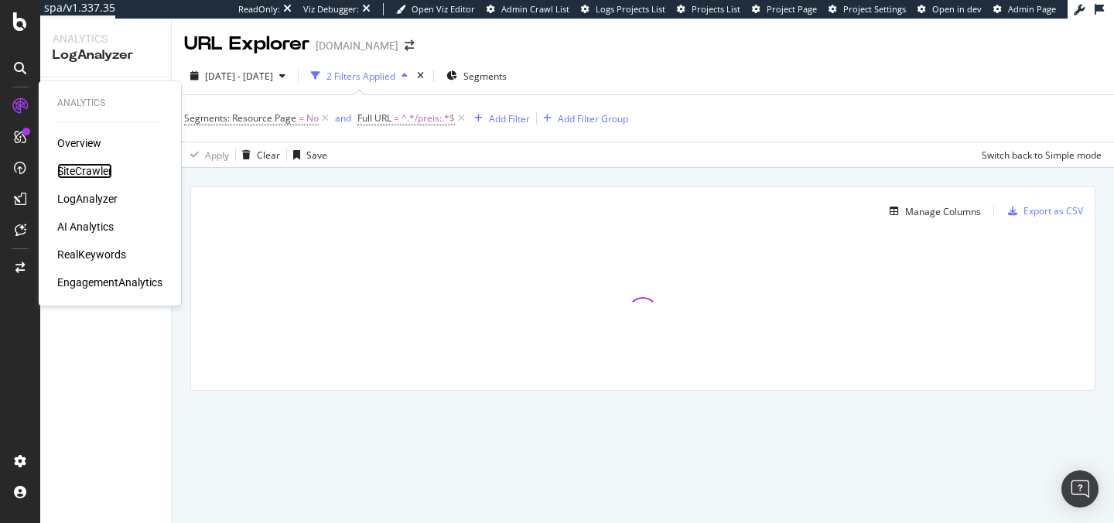
click at [76, 172] on div "SiteCrawler" at bounding box center [84, 170] width 55 height 15
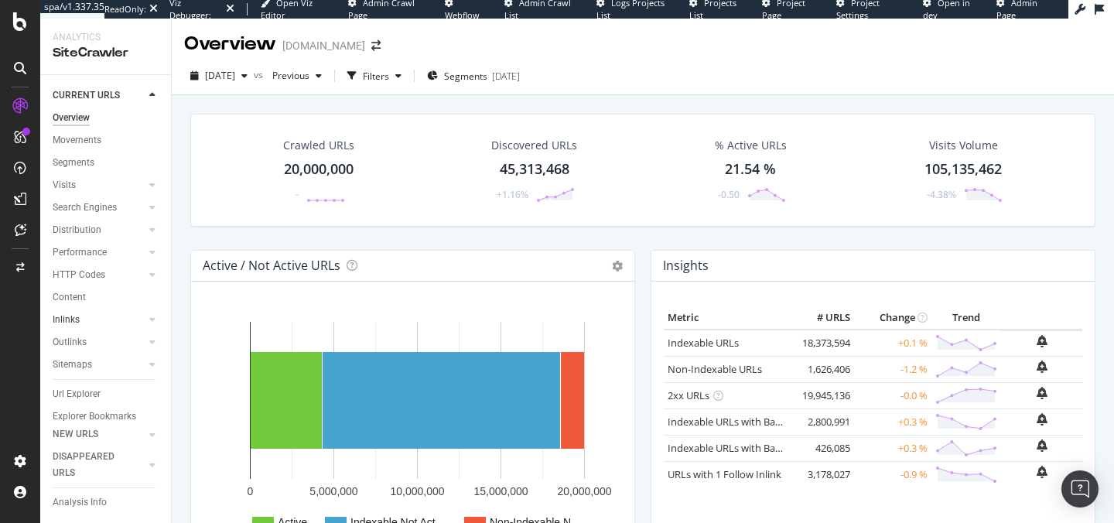
click at [127, 320] on link "Inlinks" at bounding box center [99, 320] width 92 height 16
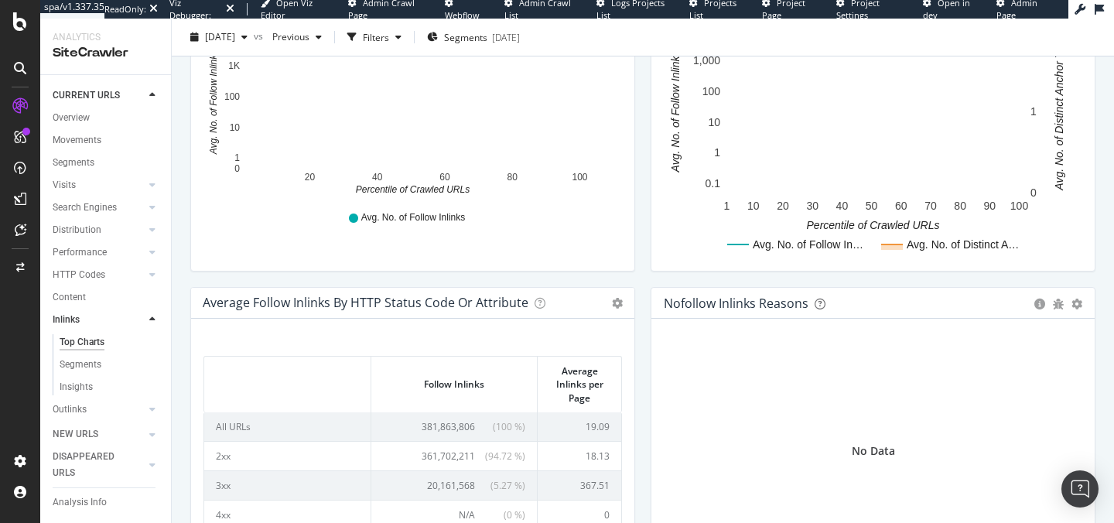
scroll to position [738, 0]
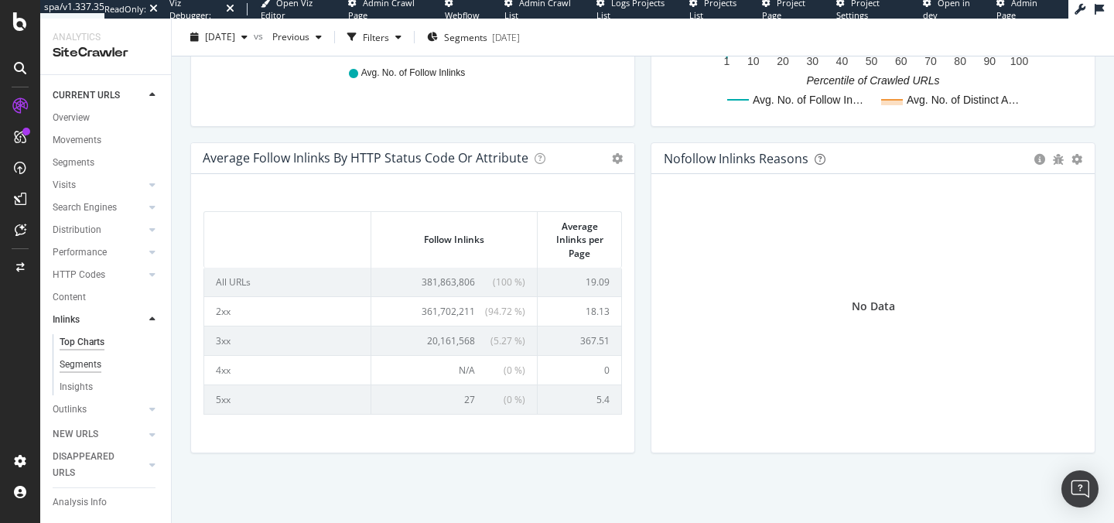
click at [88, 362] on div "Segments" at bounding box center [81, 365] width 42 height 16
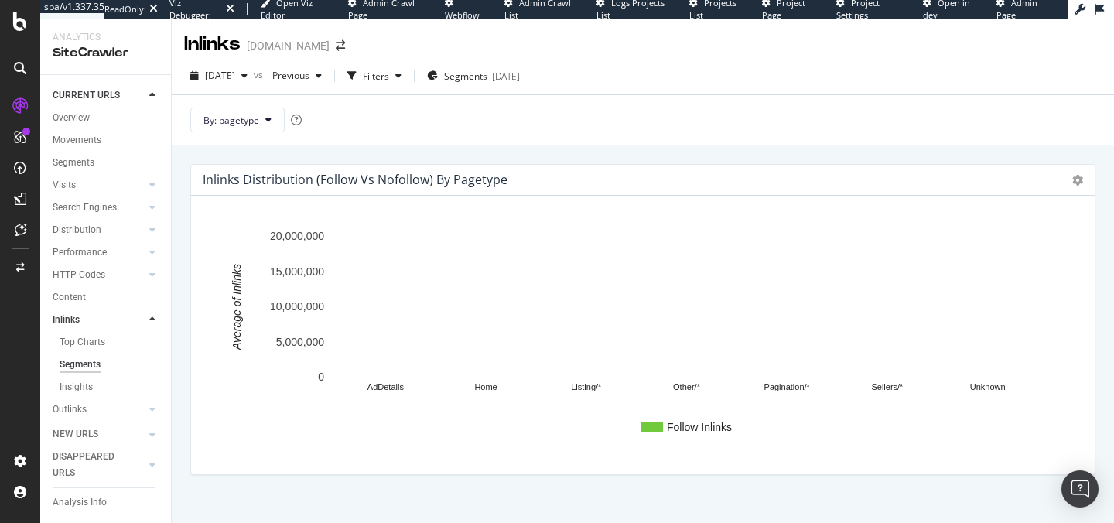
scroll to position [76, 0]
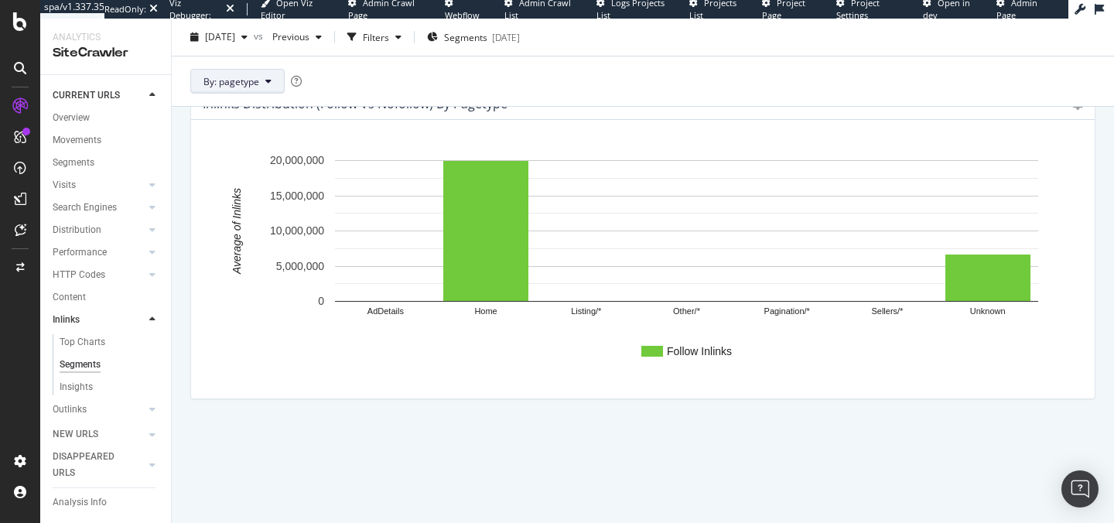
click at [255, 73] on button "By: pagetype" at bounding box center [237, 81] width 94 height 25
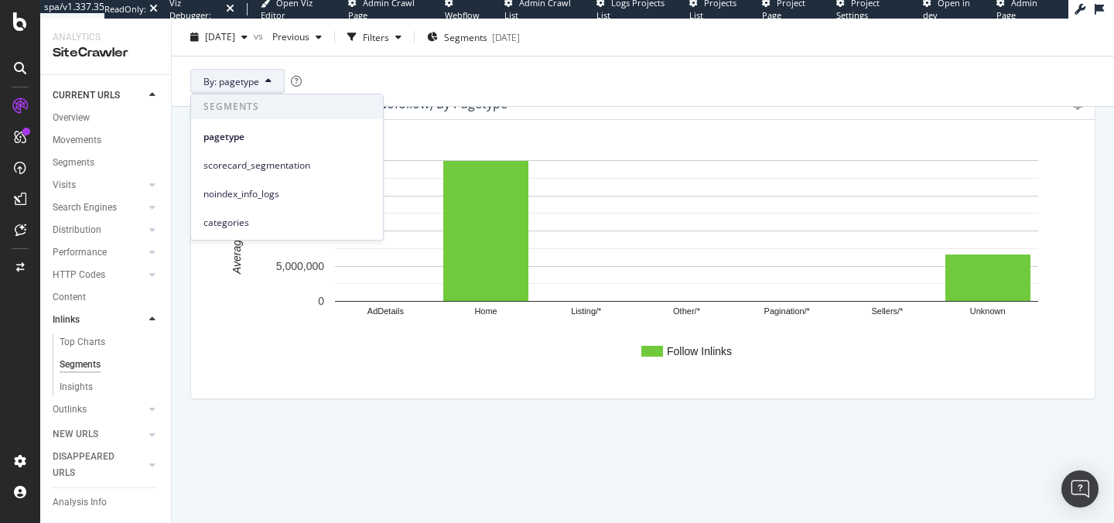
click at [324, 70] on div "By: pagetype" at bounding box center [643, 81] width 942 height 50
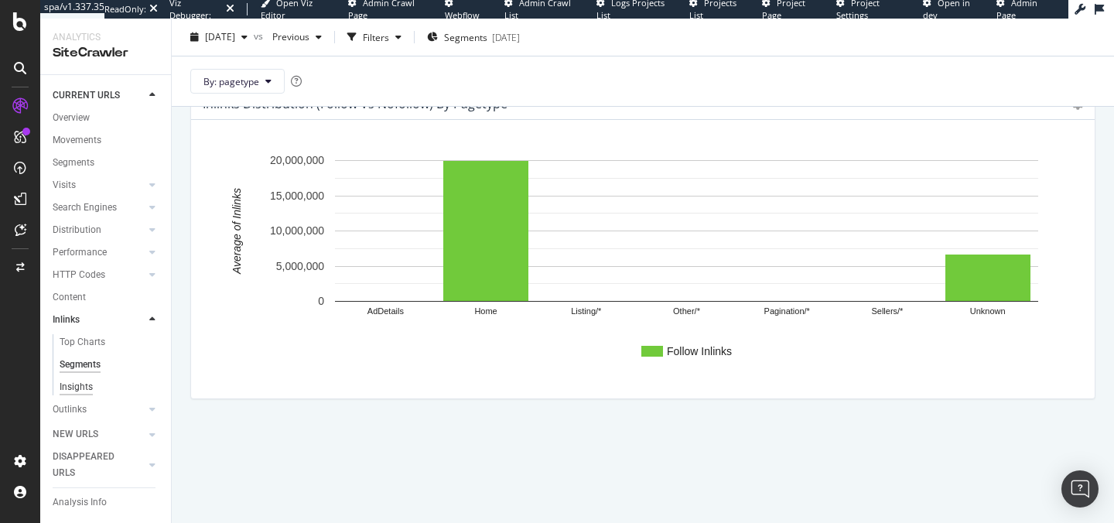
click at [84, 384] on div "Insights" at bounding box center [76, 387] width 33 height 16
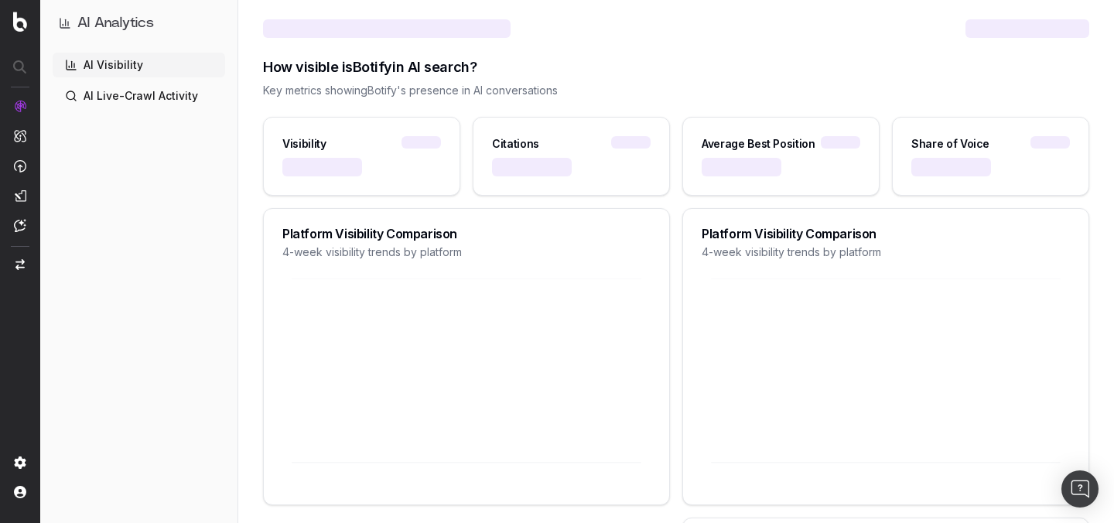
scroll to position [536, 0]
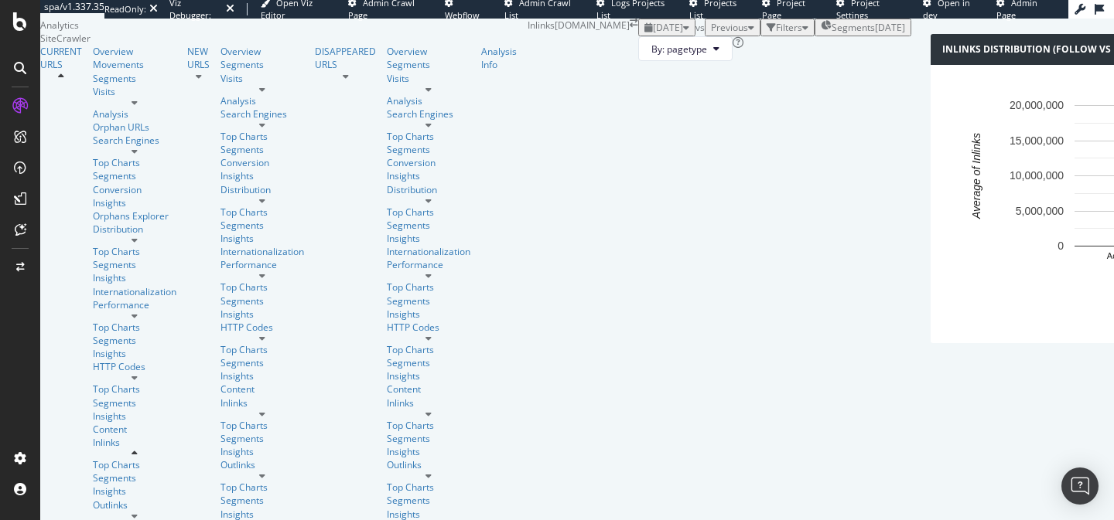
click at [821, 34] on div "Segments 2025-02-07" at bounding box center [863, 27] width 84 height 13
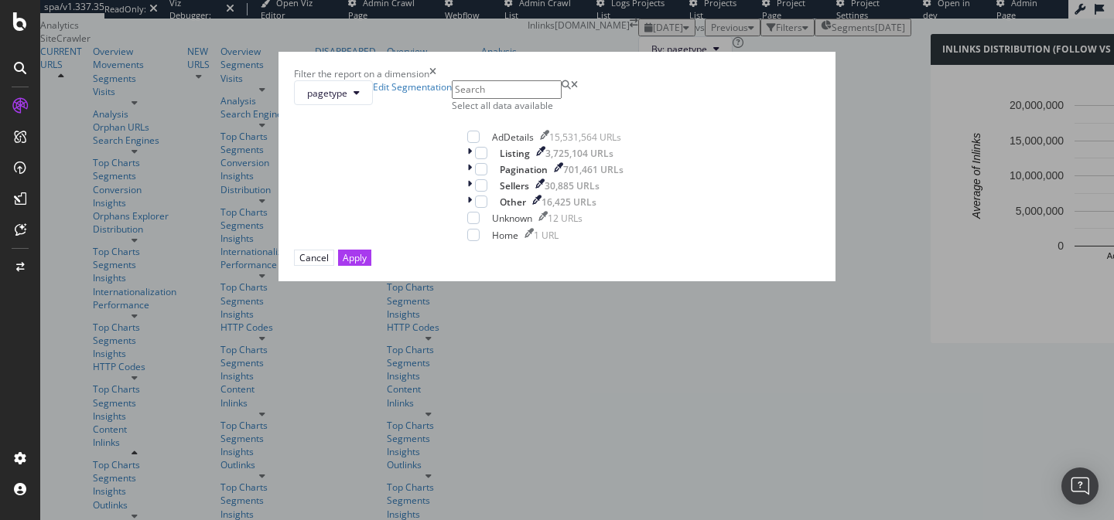
click at [404, 249] on div "pagetype Edit Segmentation Select all data available AdDetails 15,531,564 URLs …" at bounding box center [557, 164] width 526 height 169
click at [467, 160] on icon "modal" at bounding box center [469, 153] width 5 height 13
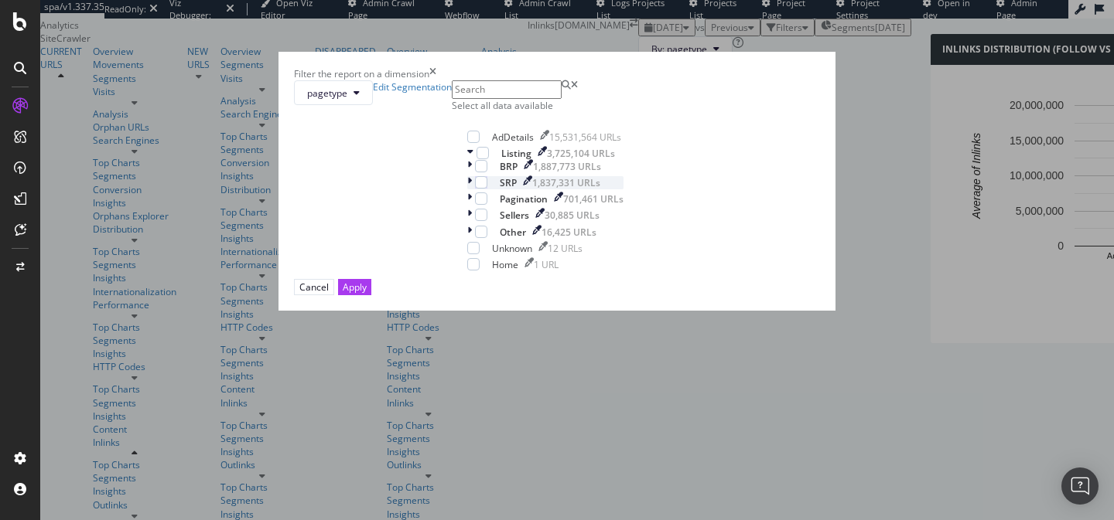
click at [467, 189] on div "SRP 1,837,331 URLs" at bounding box center [545, 182] width 156 height 13
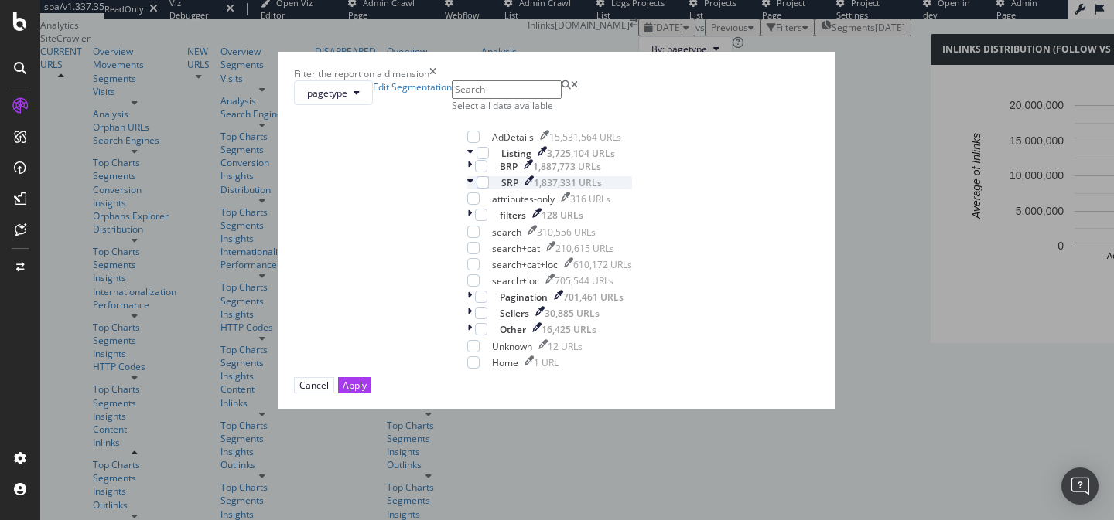
scroll to position [32, 0]
click at [467, 304] on icon "modal" at bounding box center [469, 297] width 5 height 13
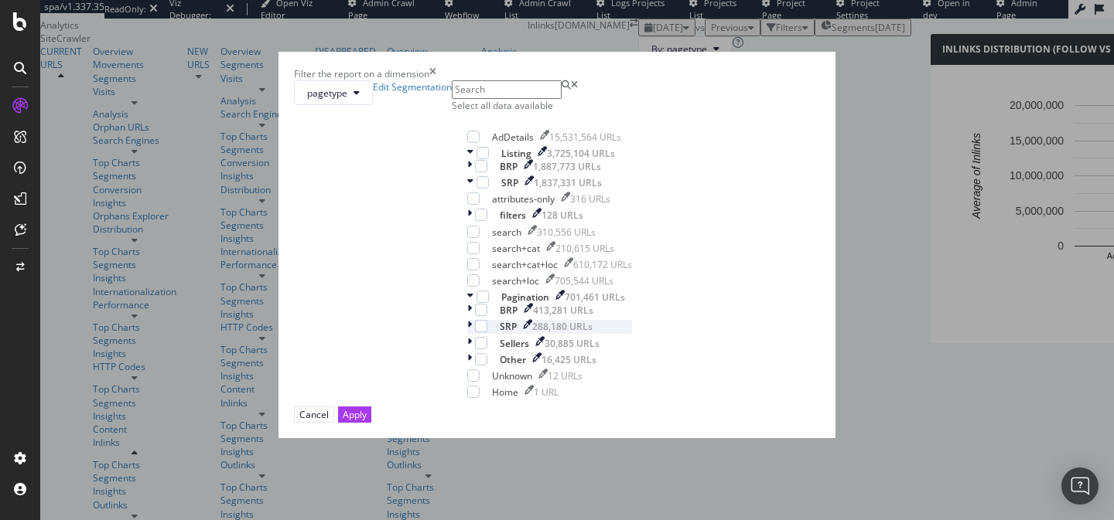
scroll to position [0, 0]
click at [436, 67] on icon "times" at bounding box center [432, 73] width 7 height 13
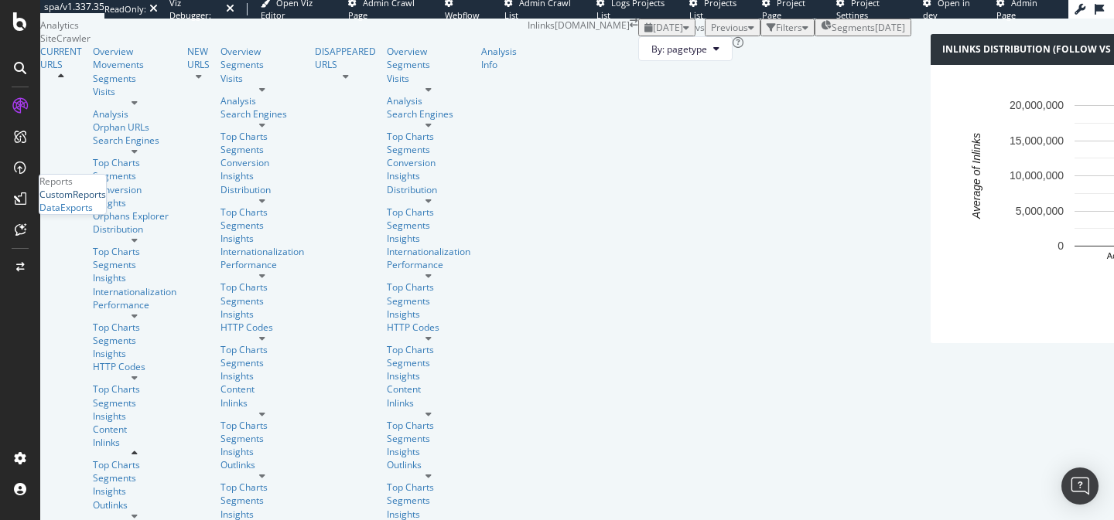
click at [75, 201] on div "CustomReports" at bounding box center [72, 194] width 67 height 13
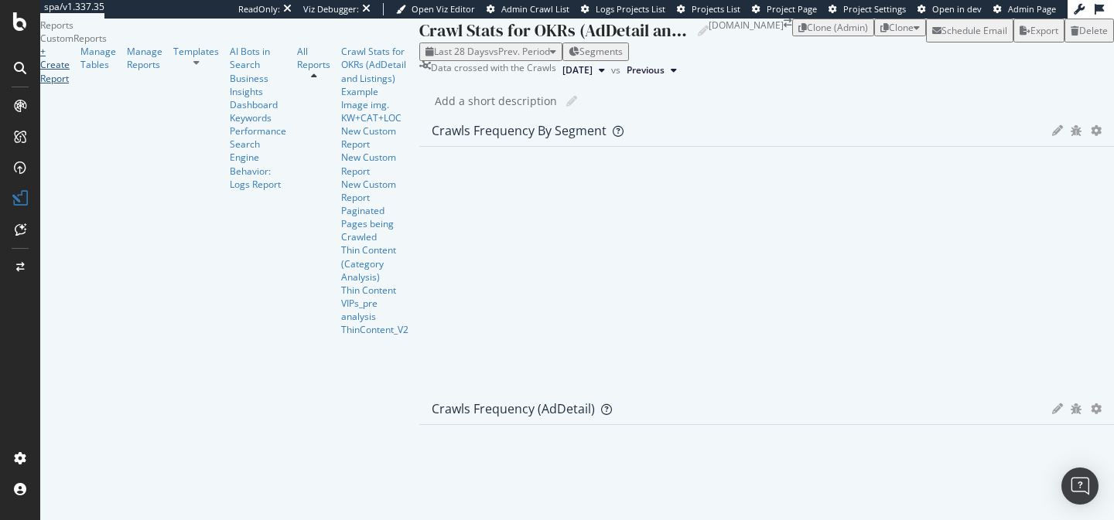
click at [70, 84] on div "+ Create Report" at bounding box center [54, 64] width 29 height 39
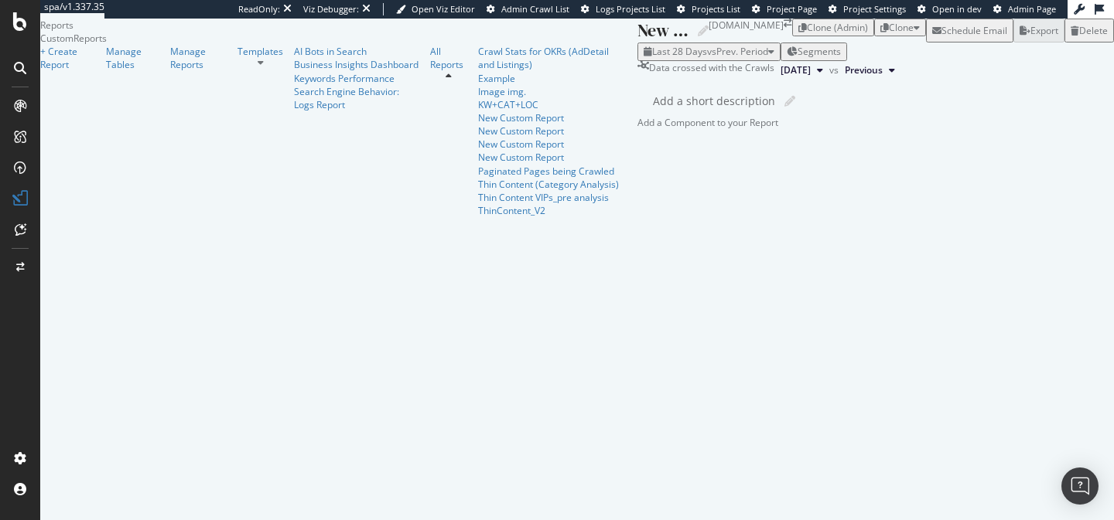
click at [637, 129] on div "Add a Component to your Report" at bounding box center [875, 122] width 476 height 13
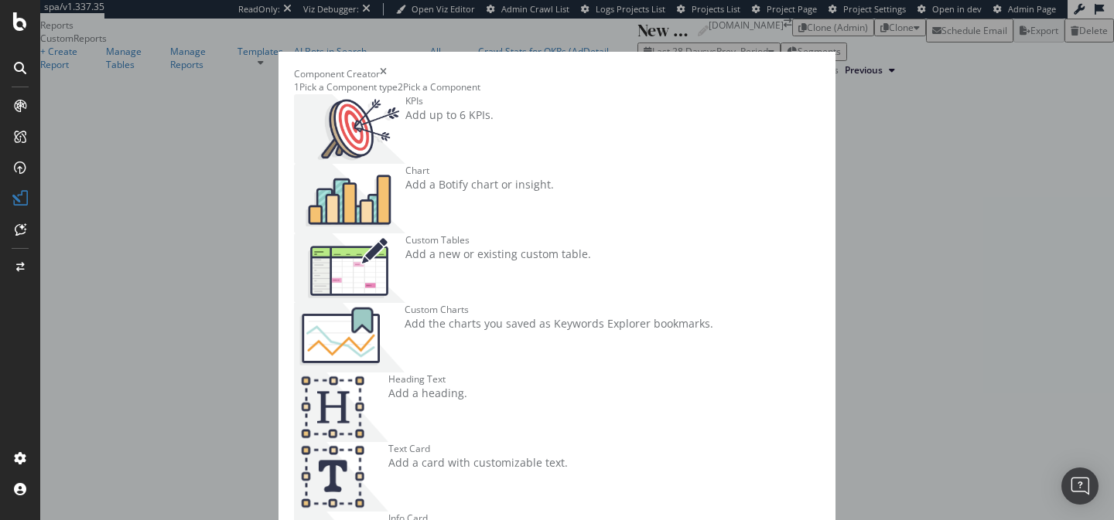
click at [554, 197] on div "Chart Add a Botify chart or insight." at bounding box center [479, 199] width 148 height 70
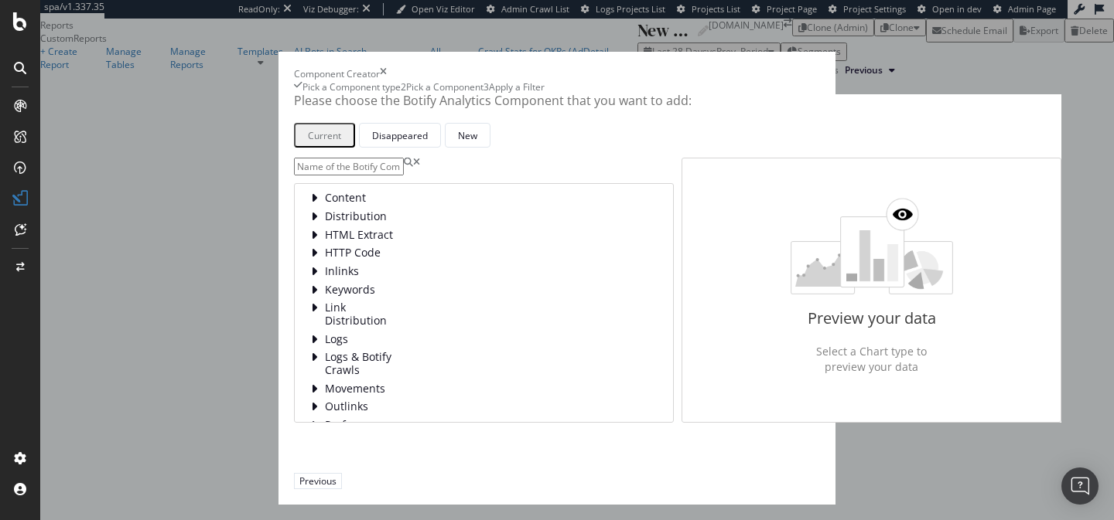
click at [333, 176] on input "modal" at bounding box center [349, 167] width 110 height 18
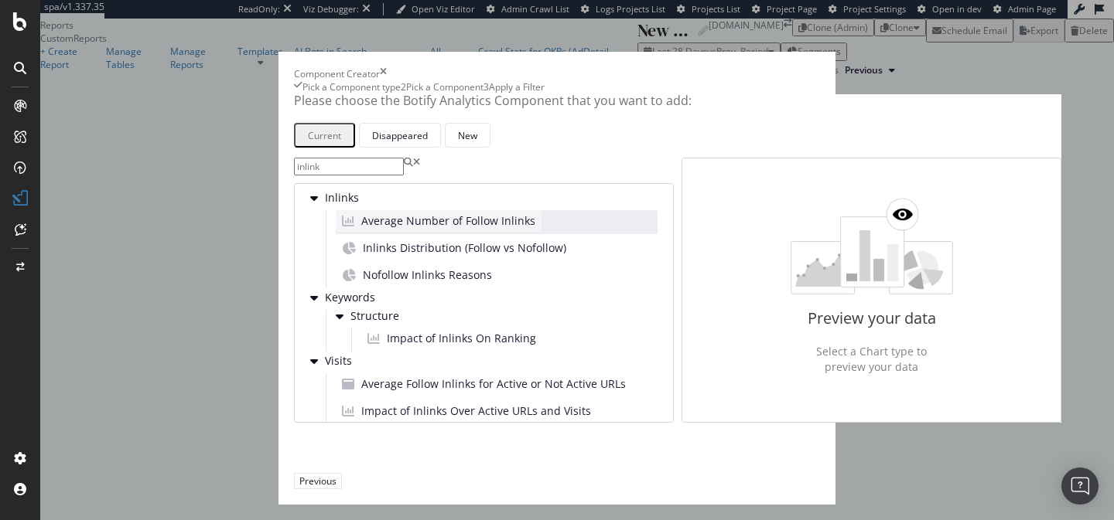
click at [361, 229] on span "Average Number of Follow Inlinks" at bounding box center [448, 220] width 174 height 15
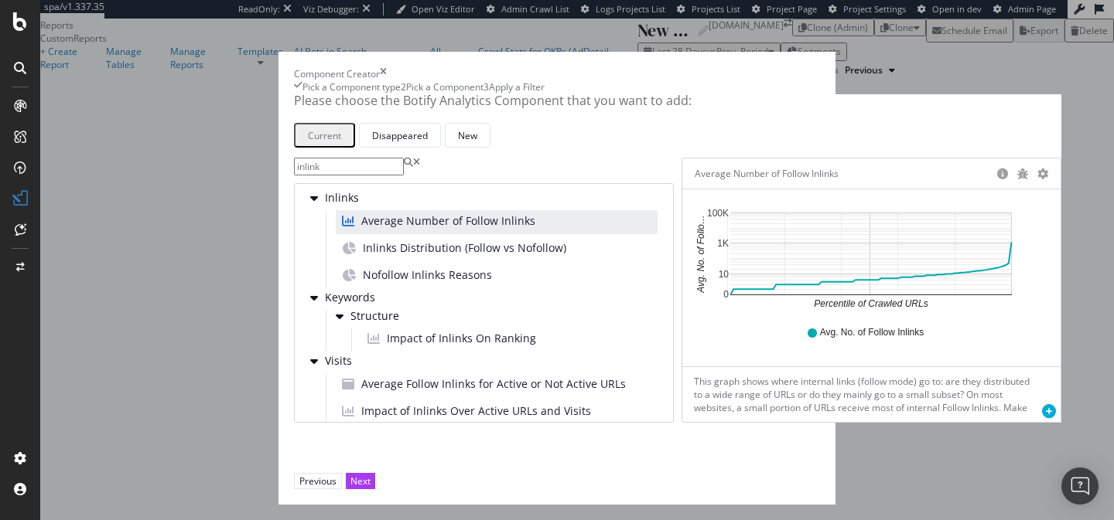
click at [294, 176] on input "inlink" at bounding box center [349, 167] width 110 height 18
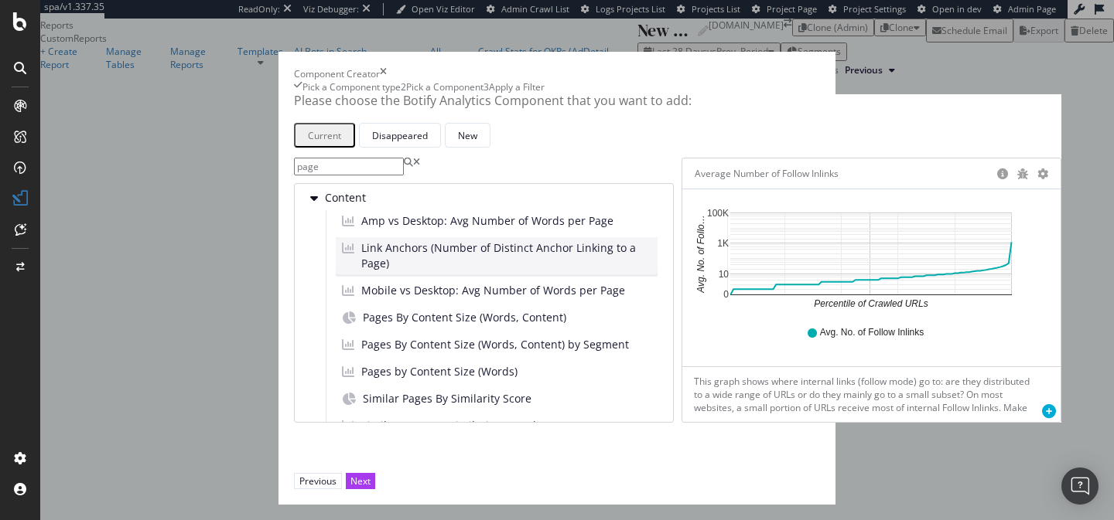
type input "page"
click at [361, 271] on span "Link Anchors (Number of Distinct Anchor Linking to a Page)" at bounding box center [506, 256] width 290 height 31
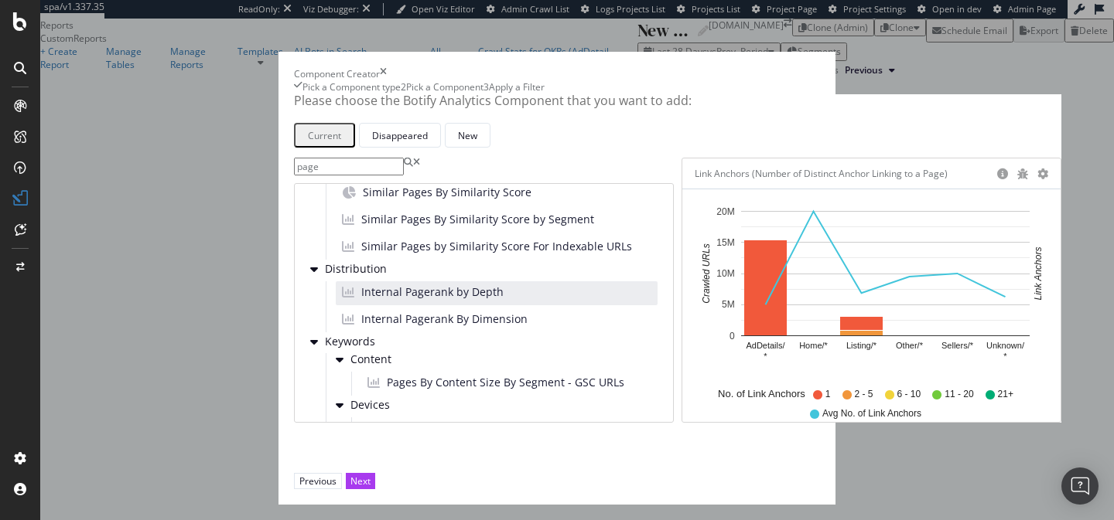
scroll to position [186, 0]
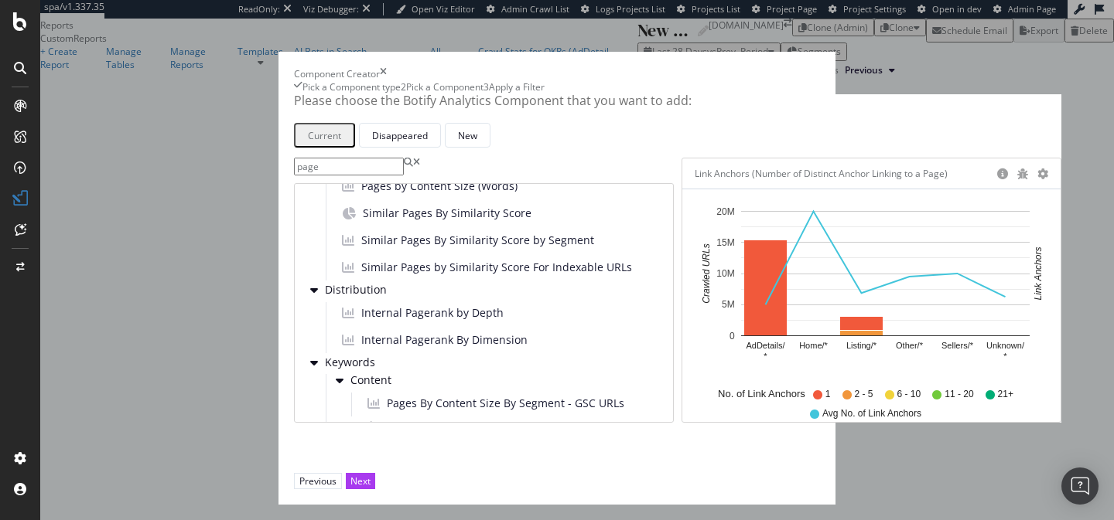
click at [694, 182] on div "Link Anchors (Number of Distinct Anchor Linking to a Page)" at bounding box center [820, 173] width 253 height 15
copy div "Link Anchors (Number of Distinct Anchor Linking to a Page) Pie Chart (by Percen…"
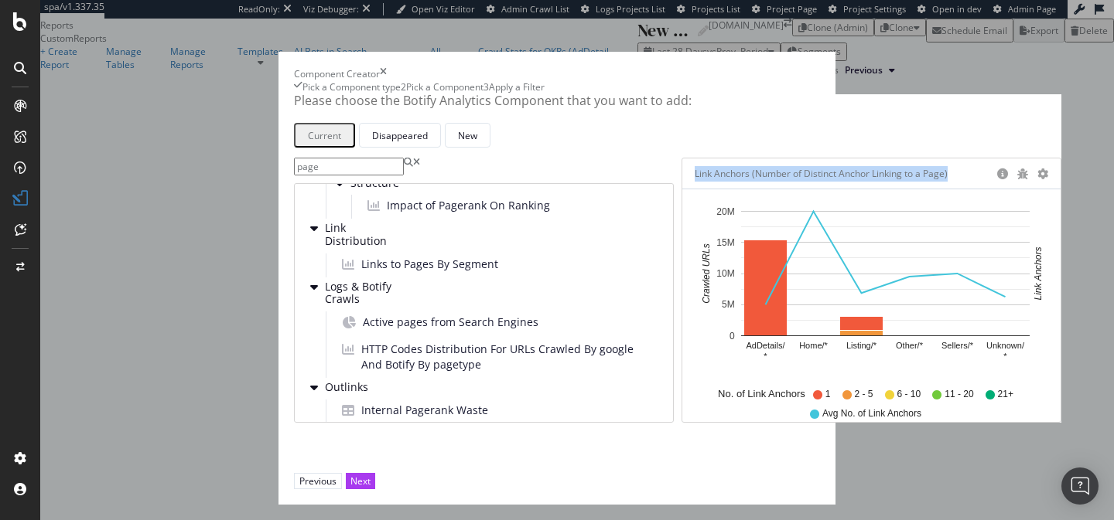
scroll to position [502, 0]
click at [363, 271] on span "Links to Pages By Segment" at bounding box center [429, 263] width 137 height 15
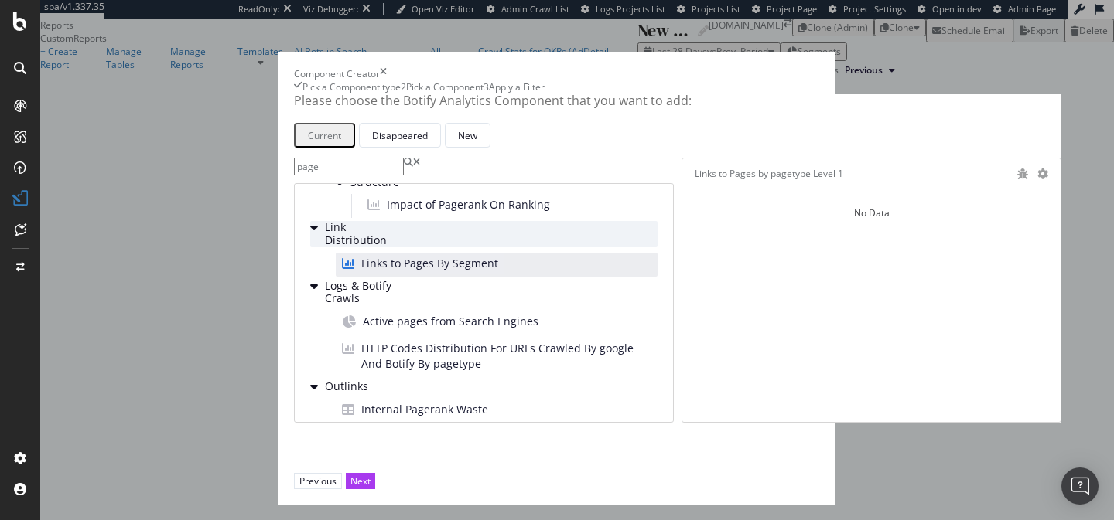
scroll to position [542, 0]
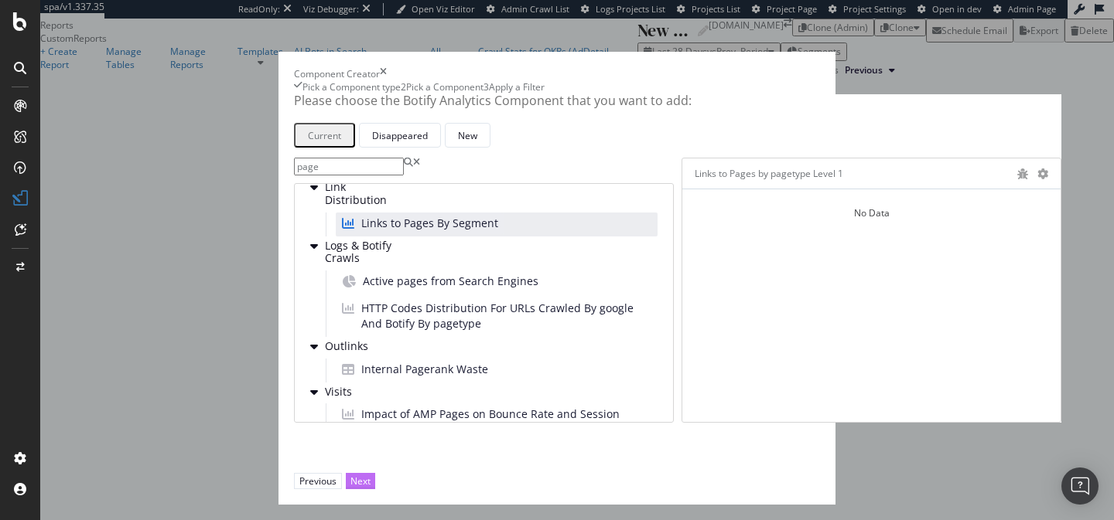
click at [370, 475] on div "Next" at bounding box center [360, 481] width 20 height 13
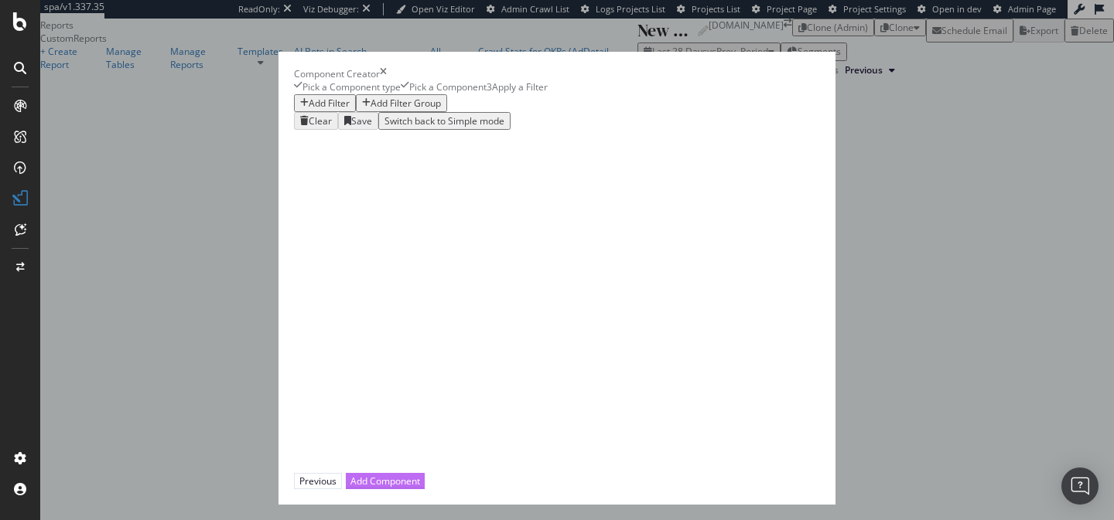
click at [420, 478] on div "Add Component" at bounding box center [385, 481] width 70 height 15
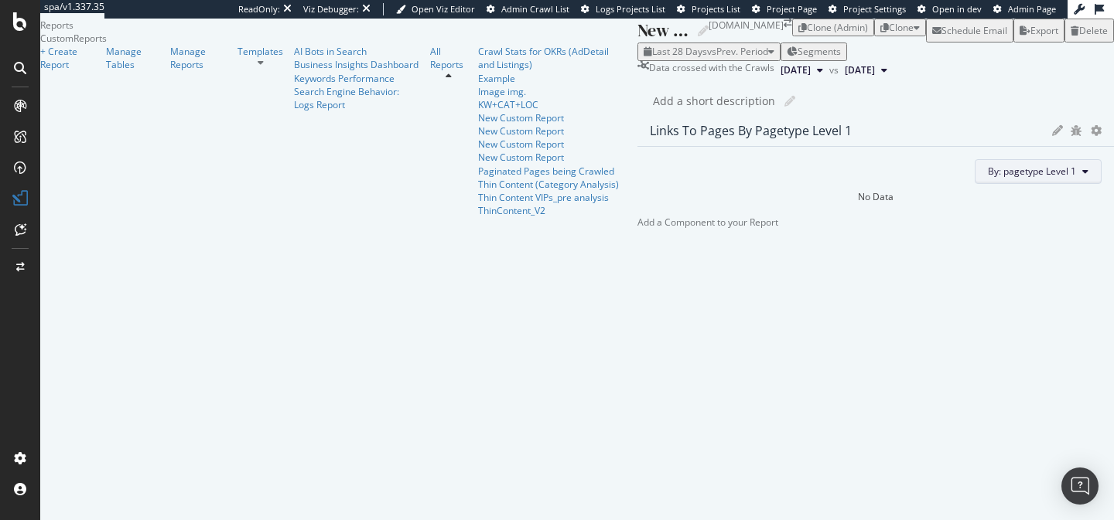
click at [988, 178] on span "By: pagetype Level 1" at bounding box center [1032, 171] width 88 height 13
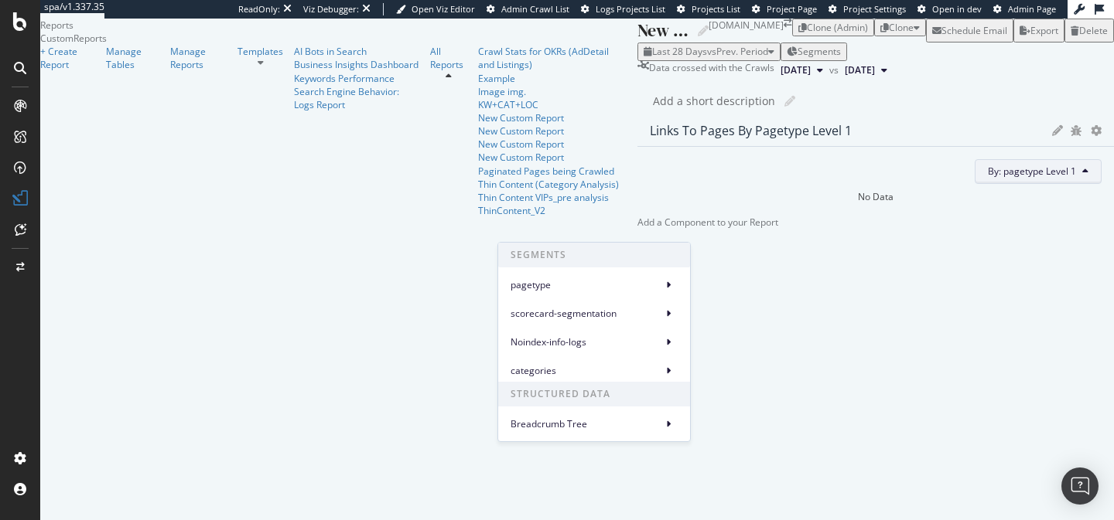
click at [637, 159] on div "New Custom Report New Custom Report Kleinanzeigen.de Clone (Admin) Clone Schedu…" at bounding box center [875, 151] width 476 height 264
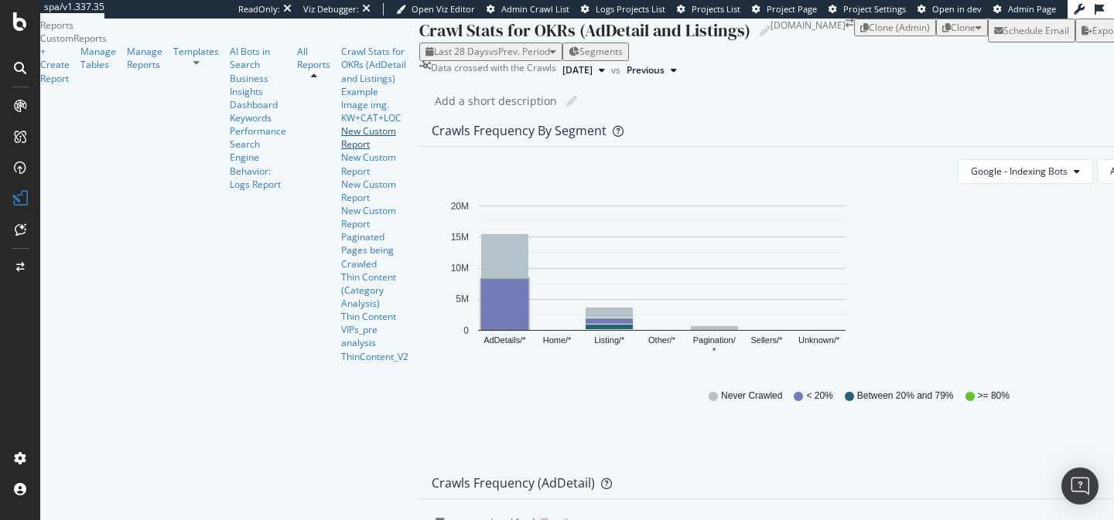
click at [341, 151] on div "New Custom Report" at bounding box center [374, 138] width 67 height 26
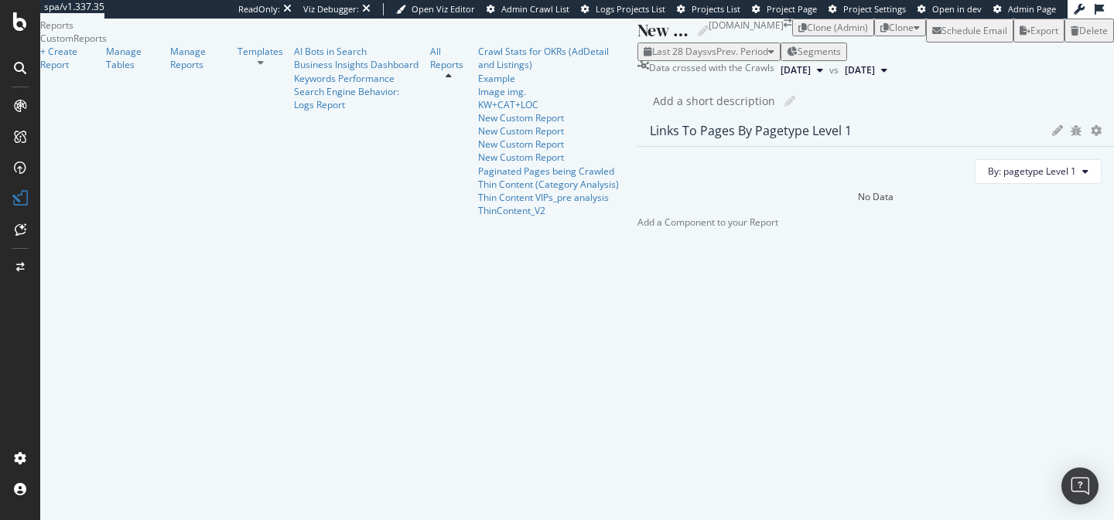
click at [637, 229] on div at bounding box center [637, 222] width 0 height 13
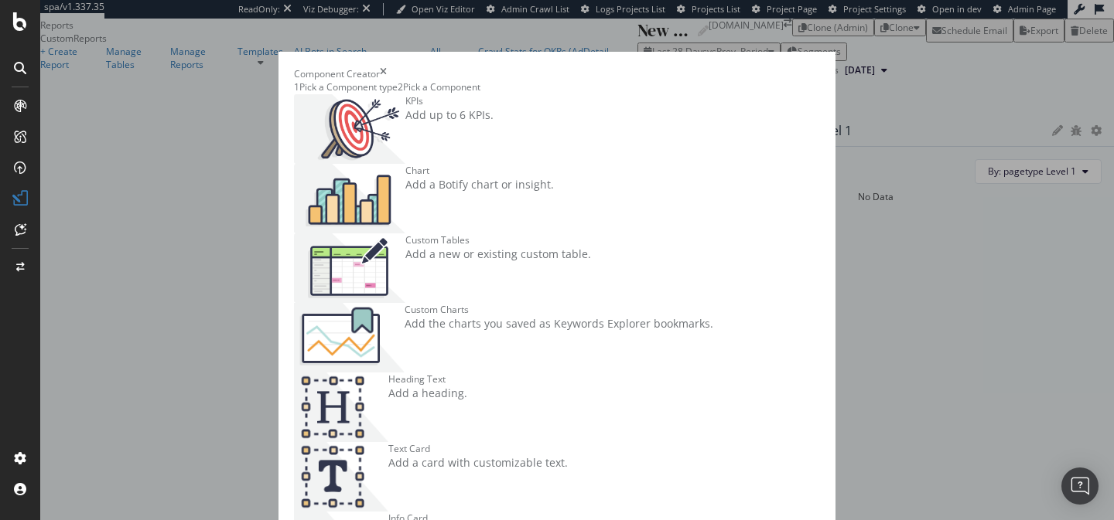
click at [554, 193] on div "Add a Botify chart or insight." at bounding box center [479, 184] width 148 height 15
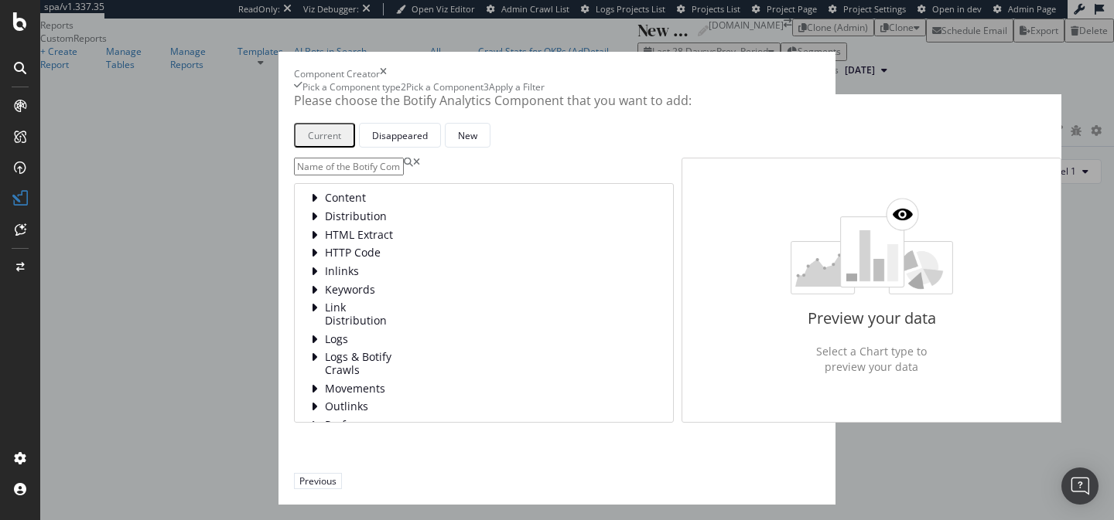
click at [321, 176] on input "modal" at bounding box center [349, 167] width 110 height 18
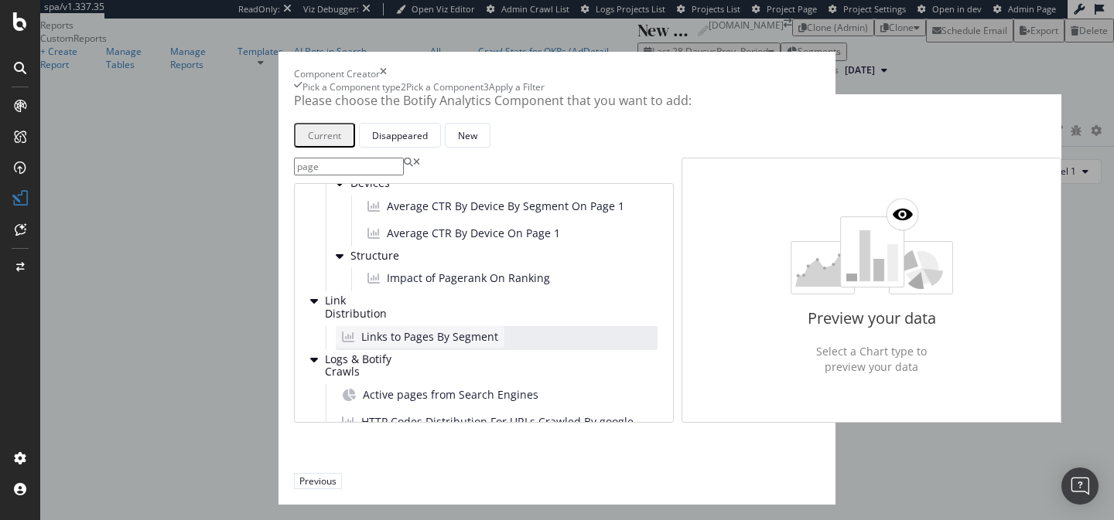
scroll to position [428, 0]
click at [361, 330] on span "Links to Pages By Segment" at bounding box center [429, 337] width 137 height 15
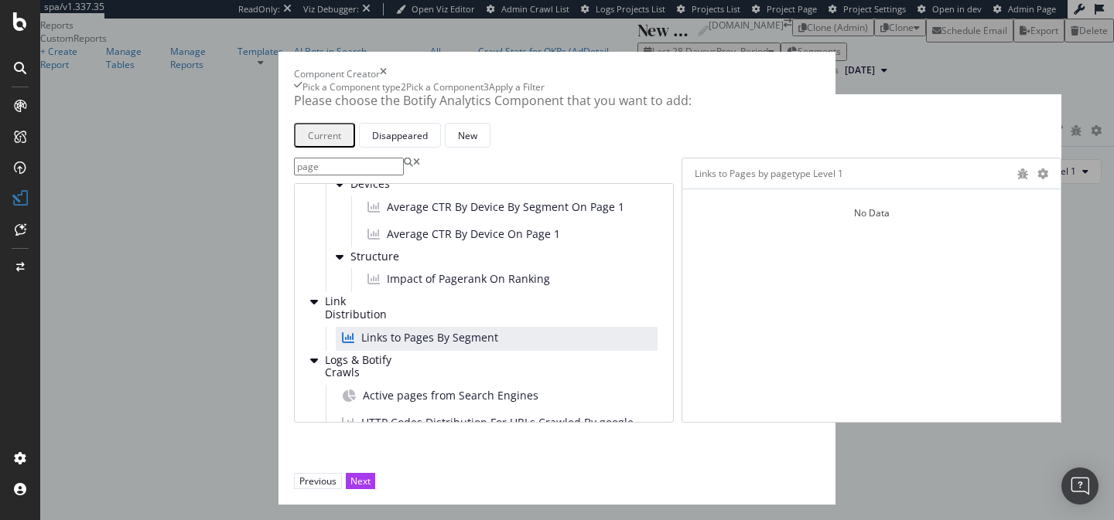
scroll to position [0, 0]
click at [926, 189] on div "Links to Pages by pagetype Level 1" at bounding box center [871, 174] width 378 height 31
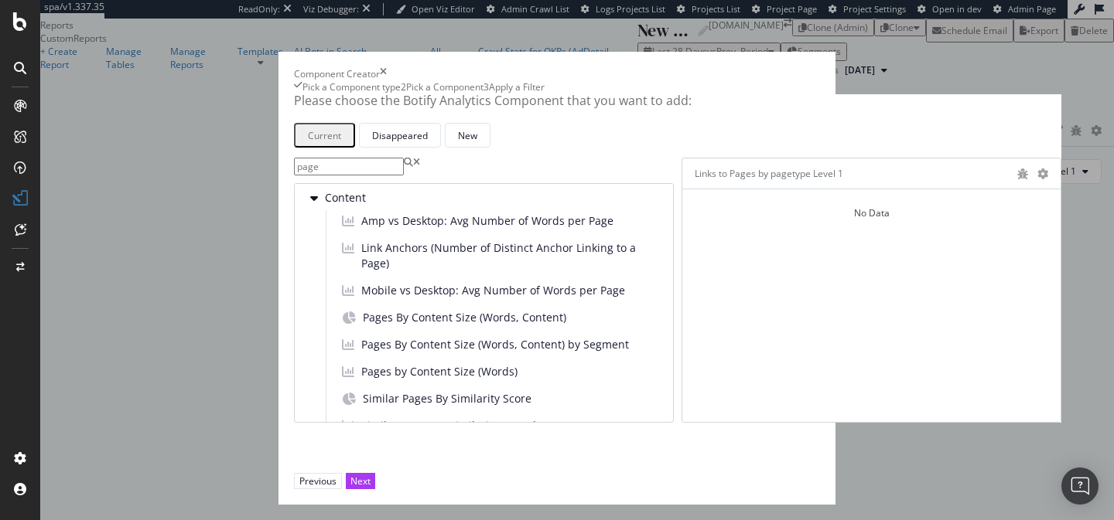
click at [346, 176] on input "page" at bounding box center [349, 167] width 110 height 18
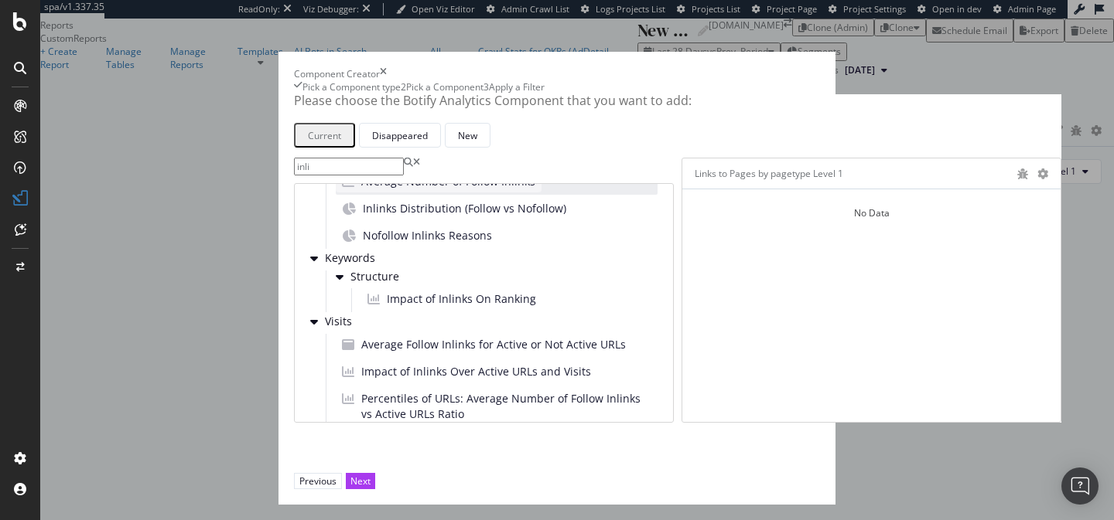
scroll to position [43, 0]
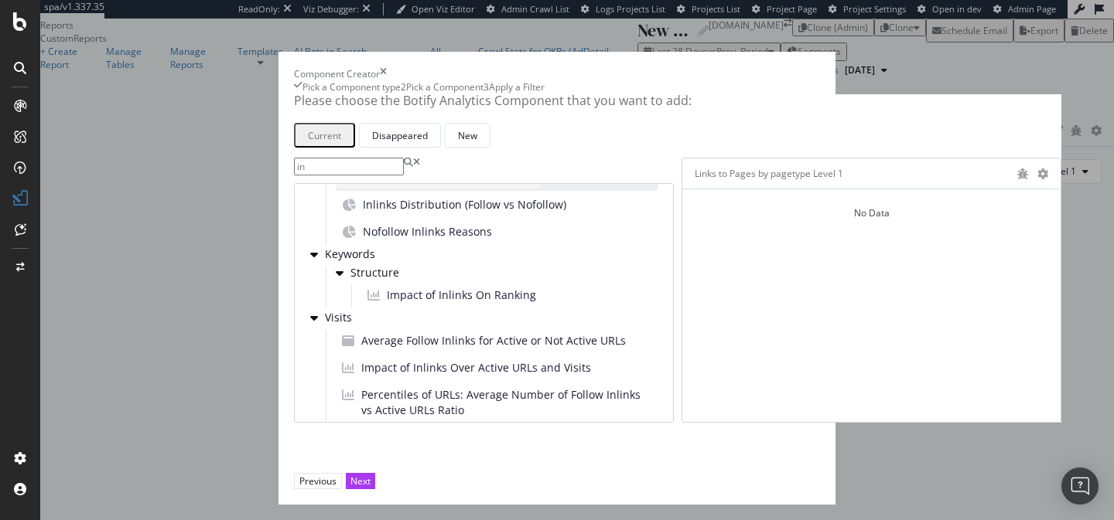
type input "i"
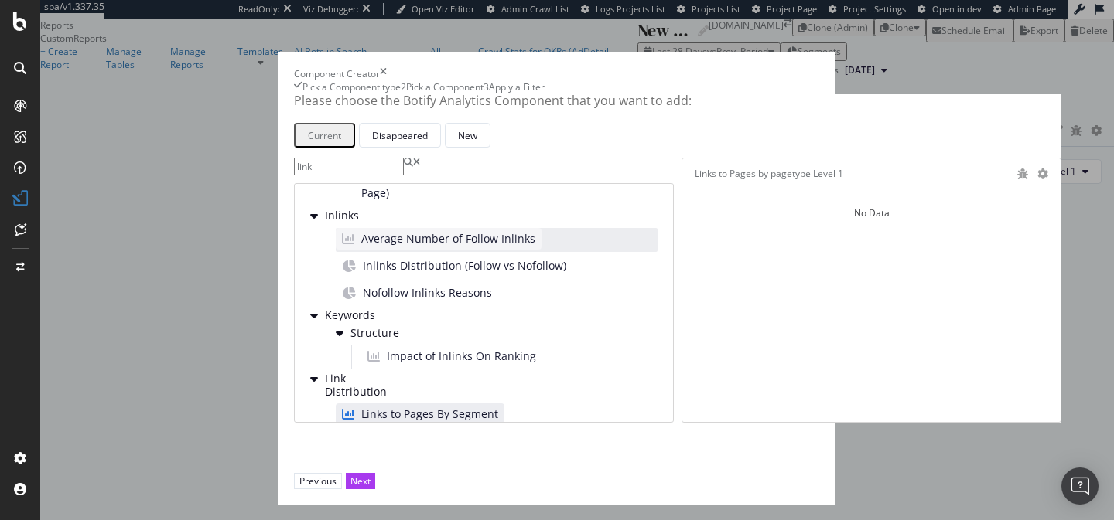
scroll to position [0, 0]
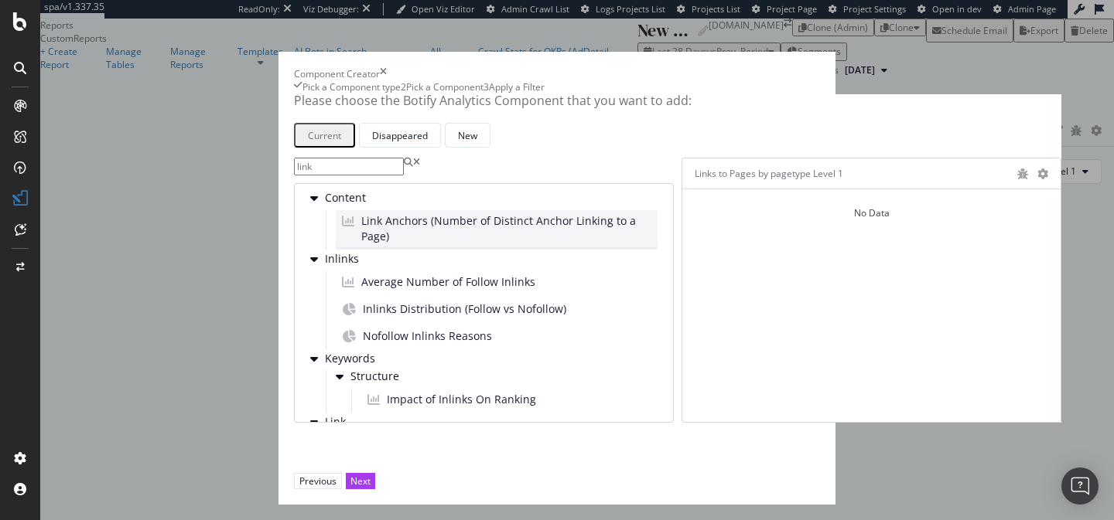
type input "link"
click at [361, 244] on span "Link Anchors (Number of Distinct Anchor Linking to a Page)" at bounding box center [506, 228] width 290 height 31
click at [370, 476] on div "Next" at bounding box center [360, 481] width 20 height 13
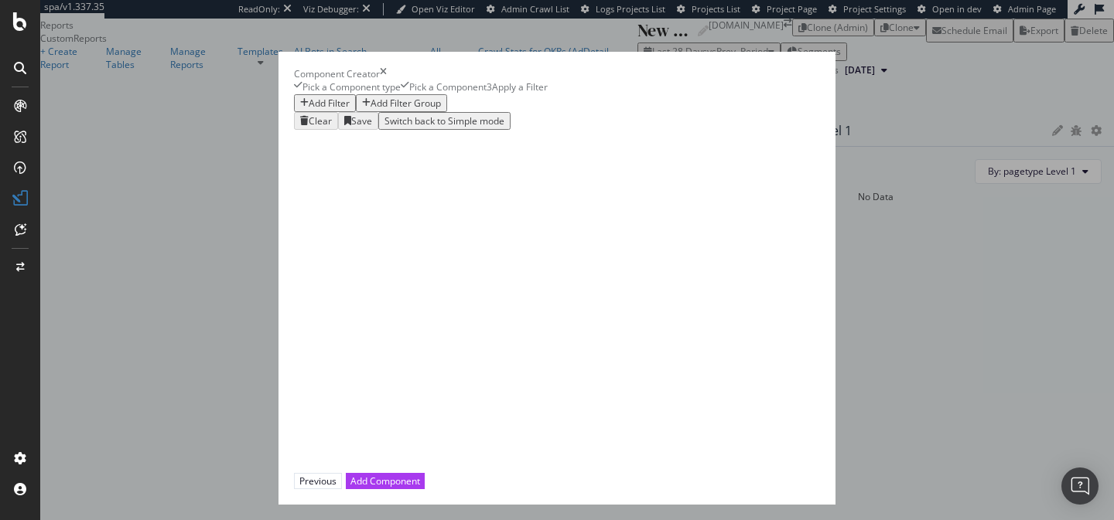
click at [309, 110] on div "Add Filter" at bounding box center [329, 103] width 41 height 13
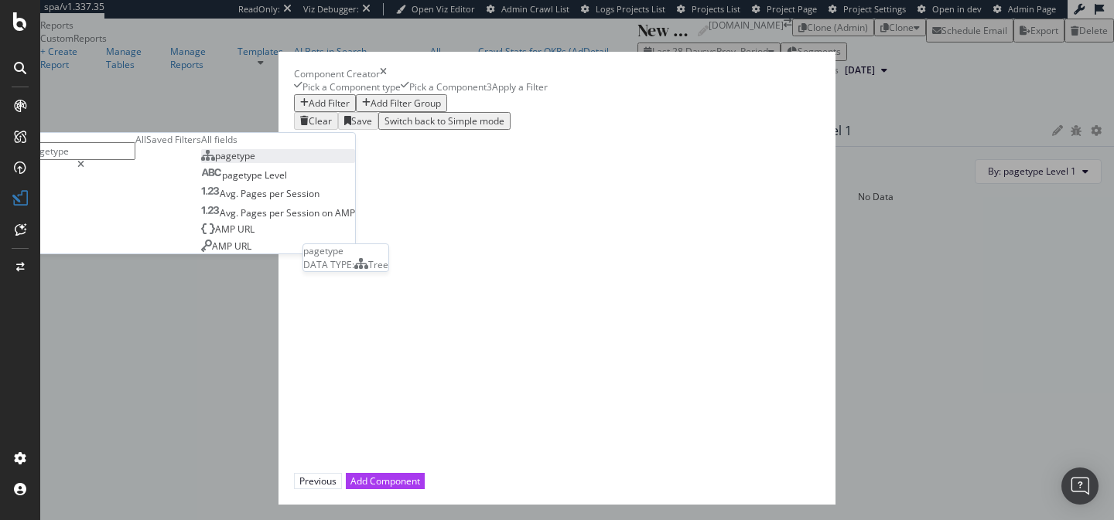
type input "pagetype"
click at [255, 162] on div "pagetype" at bounding box center [228, 155] width 54 height 13
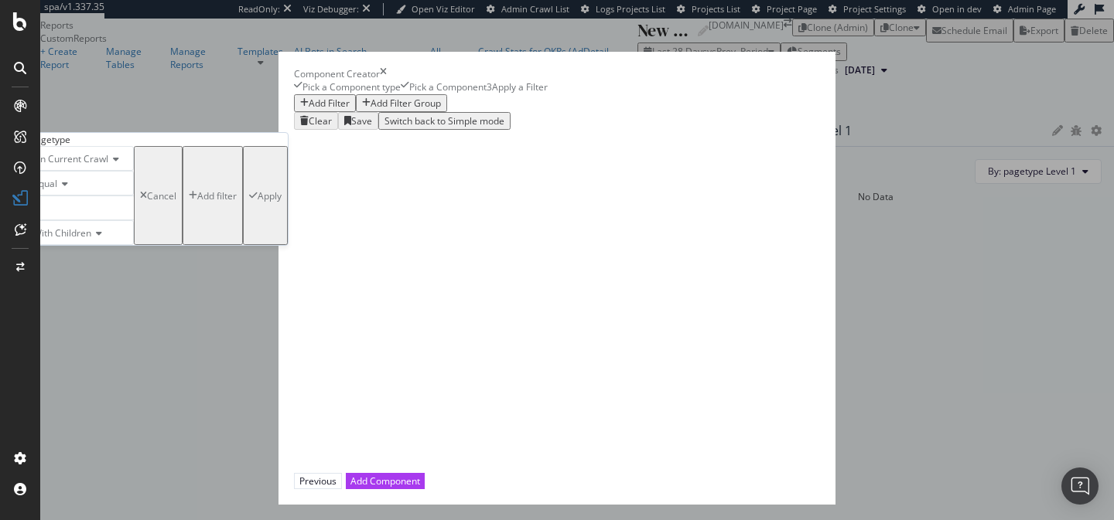
click at [134, 220] on div "modal" at bounding box center [80, 208] width 108 height 25
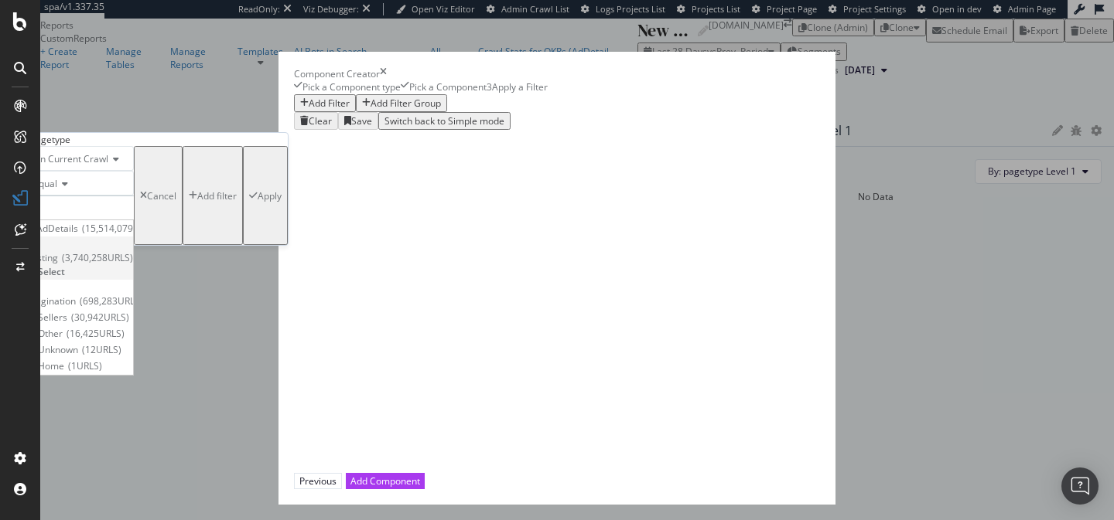
click at [133, 264] on span "3,740,258 URLS" at bounding box center [97, 257] width 71 height 13
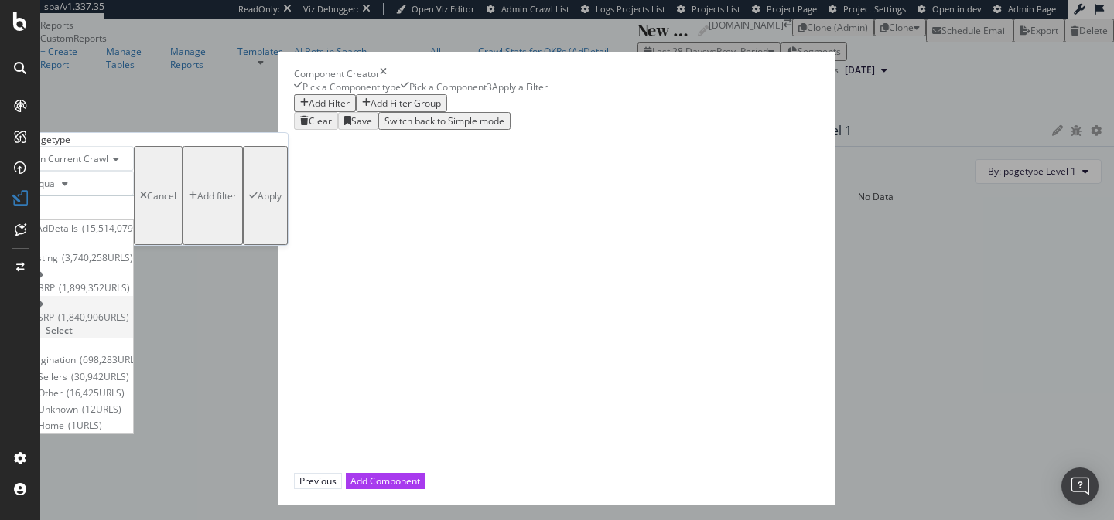
click at [54, 324] on span "SRP" at bounding box center [46, 317] width 16 height 13
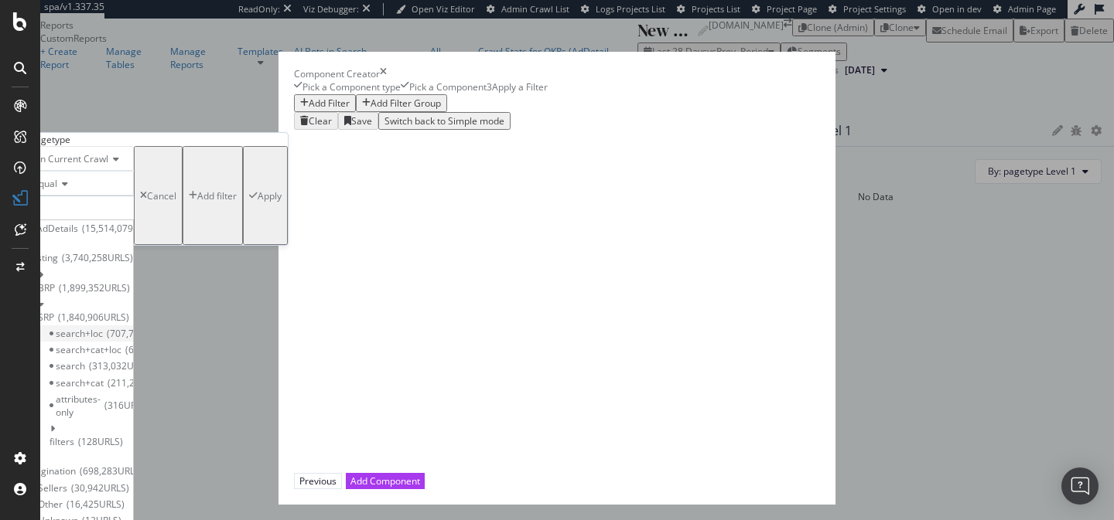
click at [103, 340] on span "search+loc" at bounding box center [79, 333] width 47 height 13
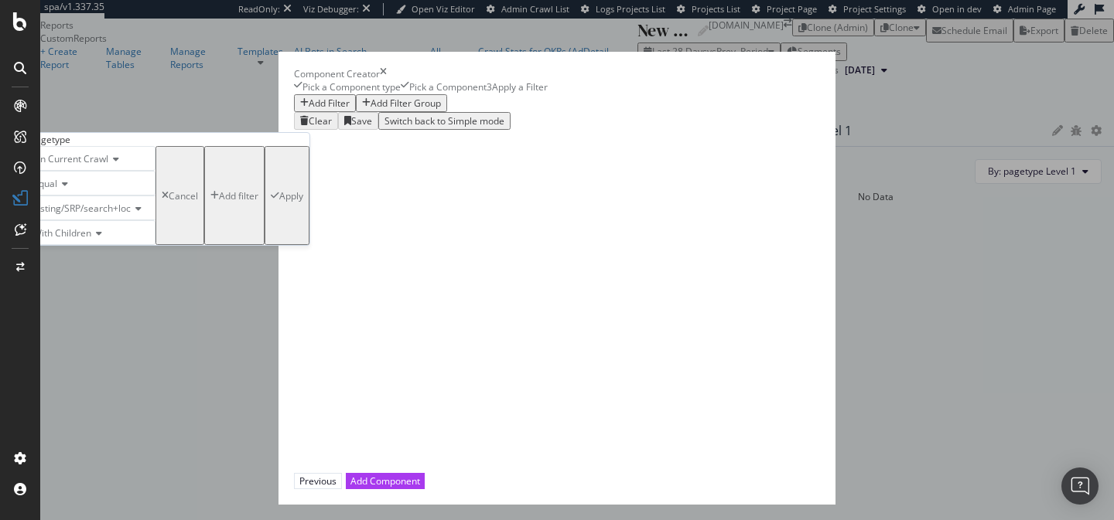
click at [303, 203] on div "Apply" at bounding box center [291, 195] width 24 height 13
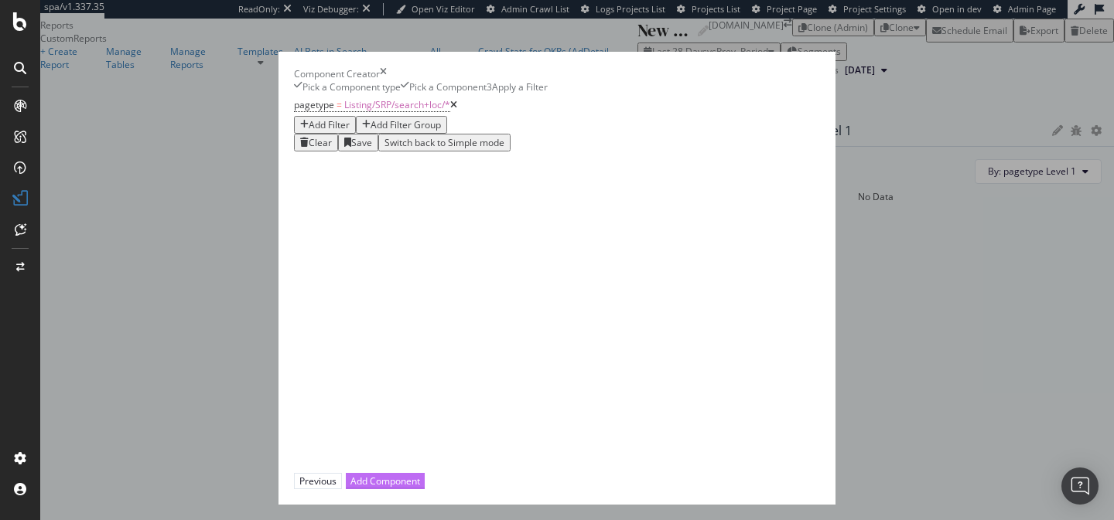
click at [420, 475] on div "Add Component" at bounding box center [385, 481] width 70 height 13
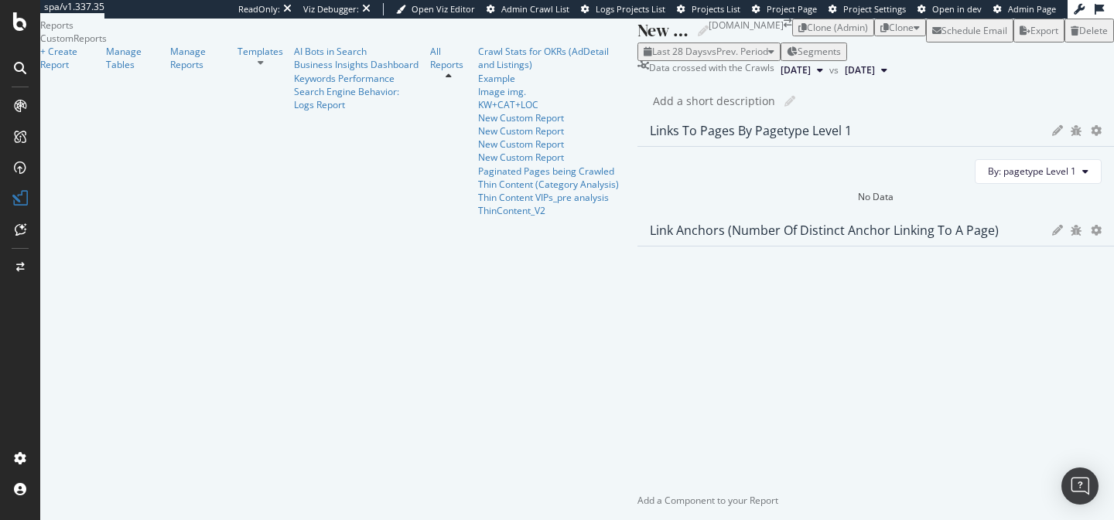
scroll to position [3, 0]
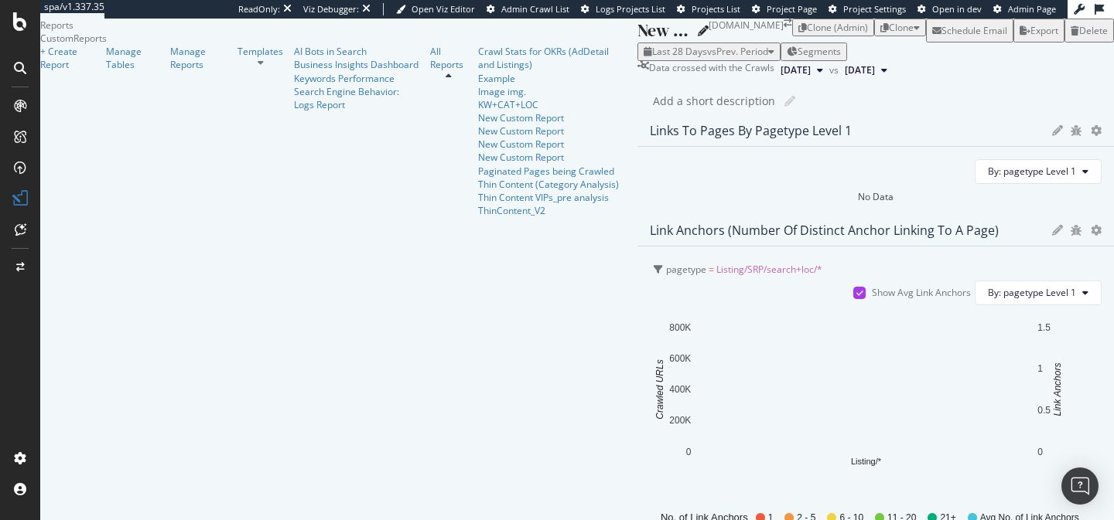
click at [698, 36] on icon at bounding box center [703, 31] width 11 height 11
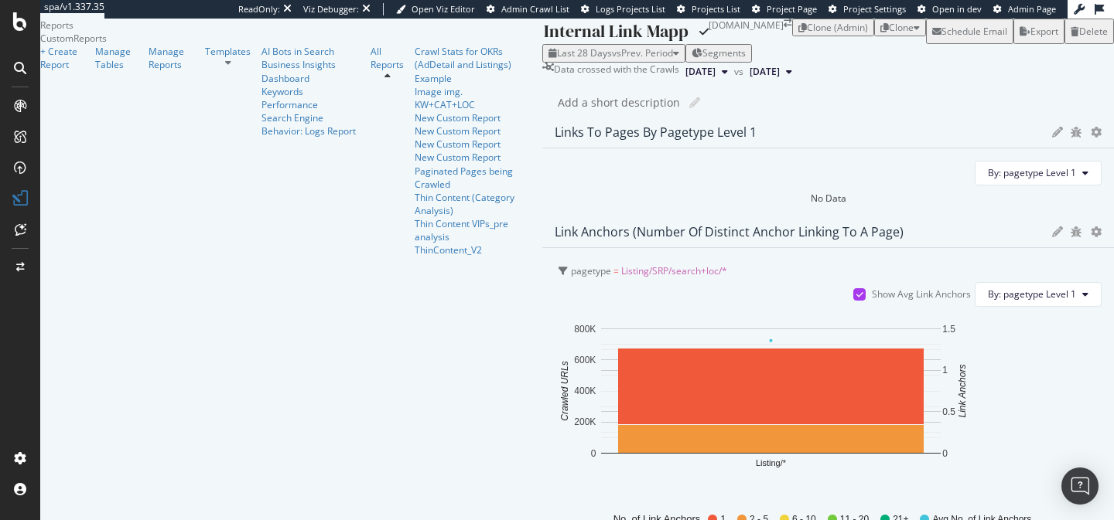
type input "Internal Link Mapping"
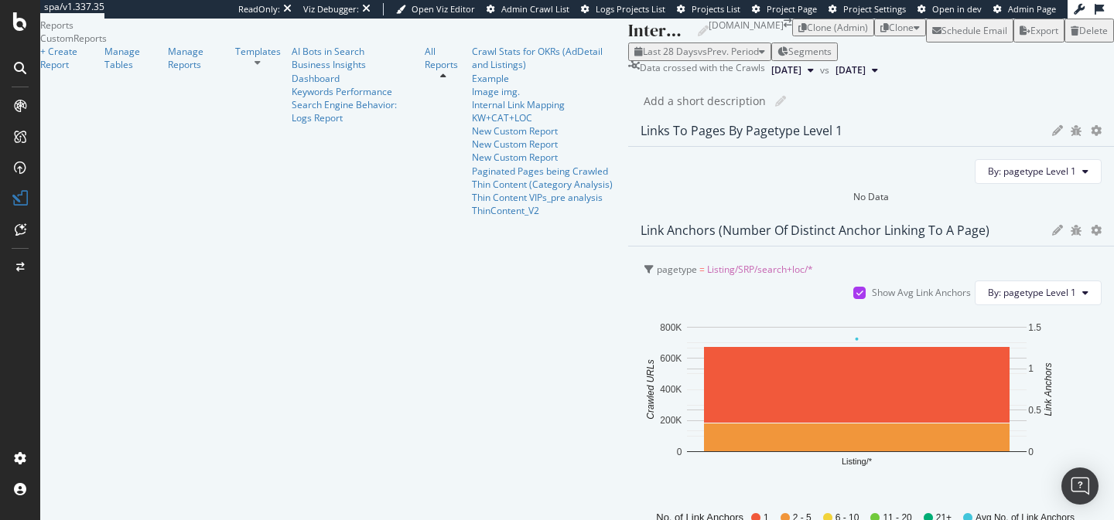
click at [628, 145] on div "Internal Link Mapping Internal Link Mapping Kleinanzeigen.de Clone (Admin) Clon…" at bounding box center [871, 338] width 486 height 639
click at [856, 289] on icon at bounding box center [859, 293] width 7 height 8
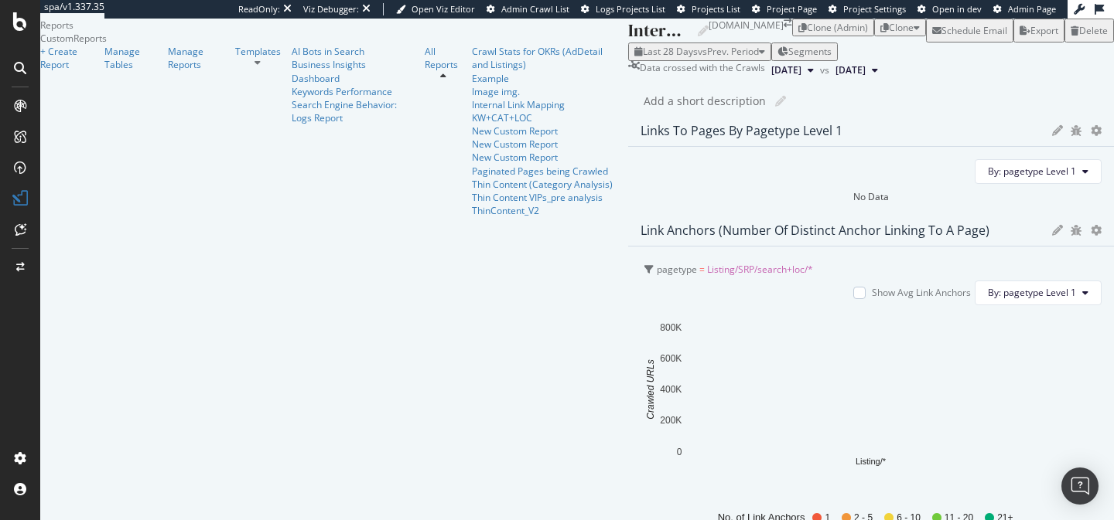
click at [853, 287] on div at bounding box center [859, 293] width 12 height 12
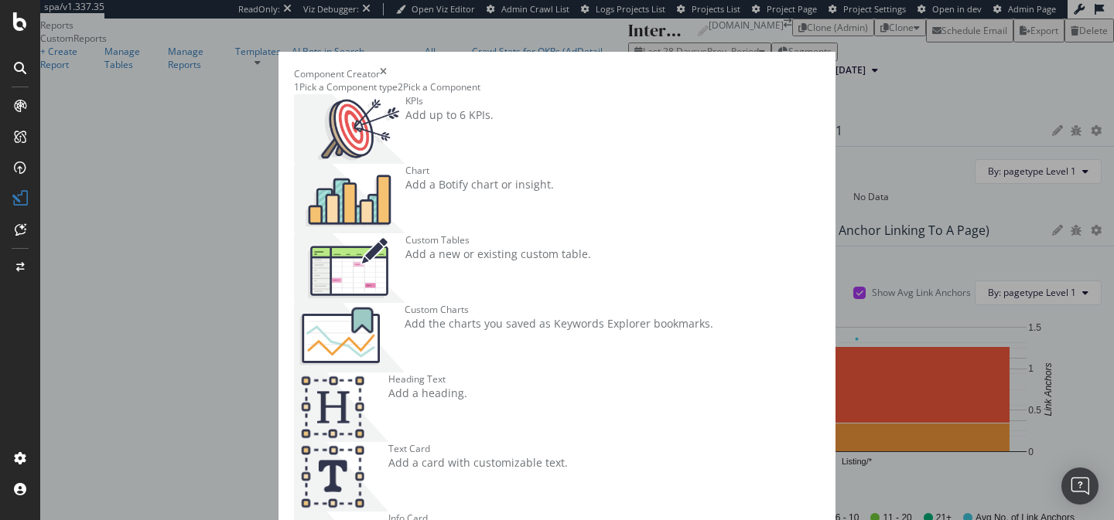
click at [1020, 244] on div "Component Creator 1 Pick a Component type 2 Pick a Component KPIs Add up to 6 K…" at bounding box center [557, 260] width 1114 height 520
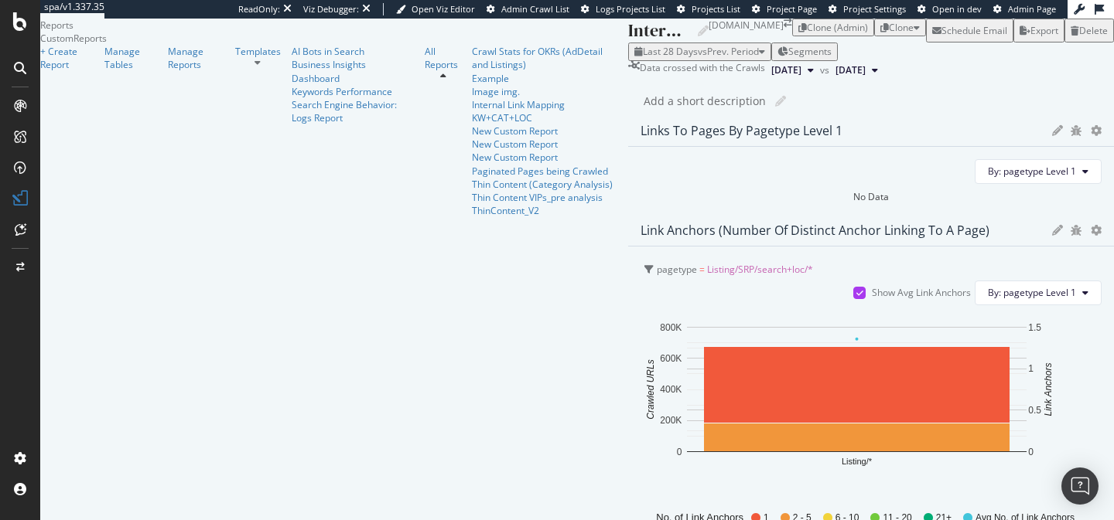
scroll to position [0, 0]
click at [1061, 281] on button "By: pagetype Level 1" at bounding box center [1037, 293] width 127 height 25
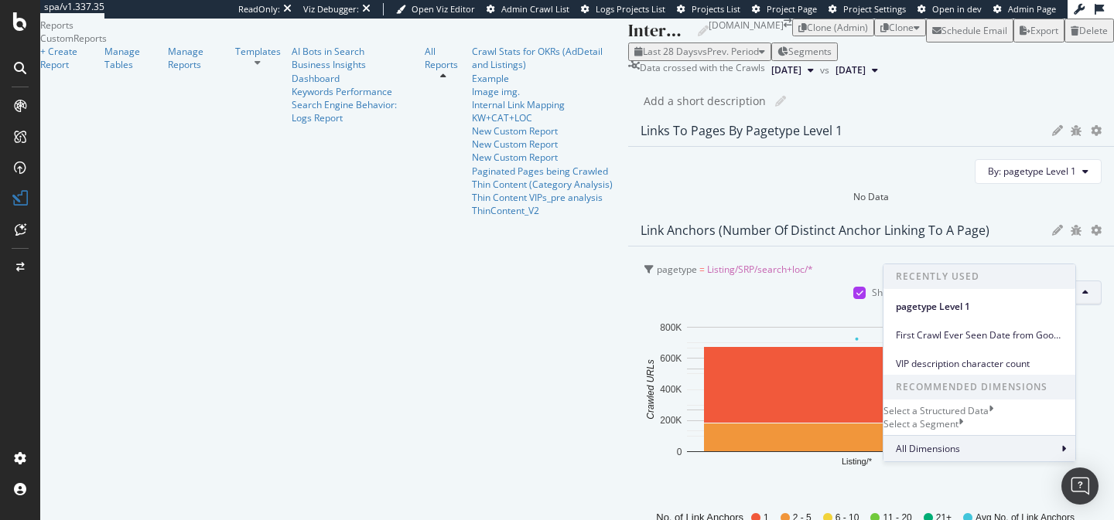
click at [961, 462] on div "All Dimensions" at bounding box center [979, 448] width 192 height 26
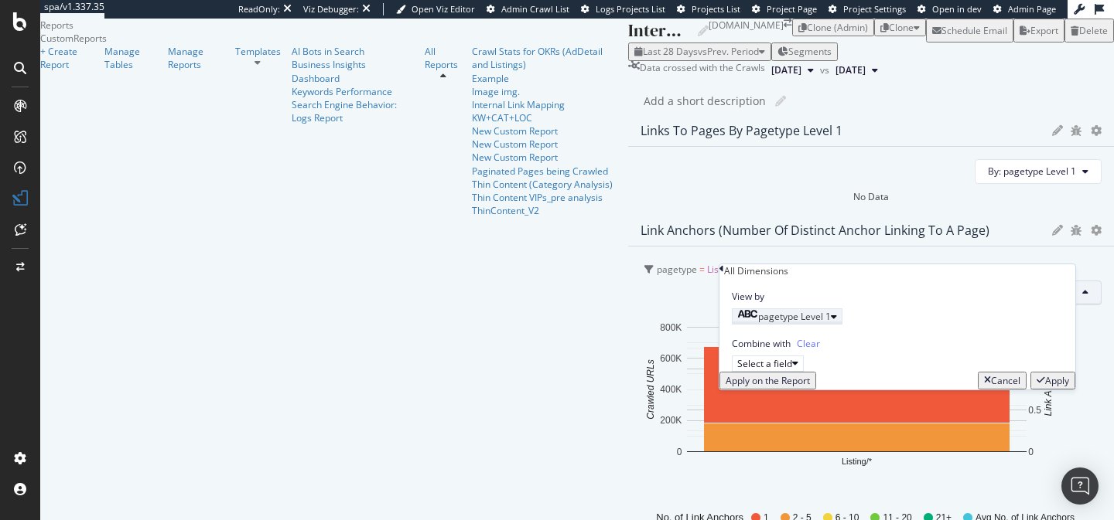
click at [837, 322] on icon "button" at bounding box center [834, 316] width 6 height 9
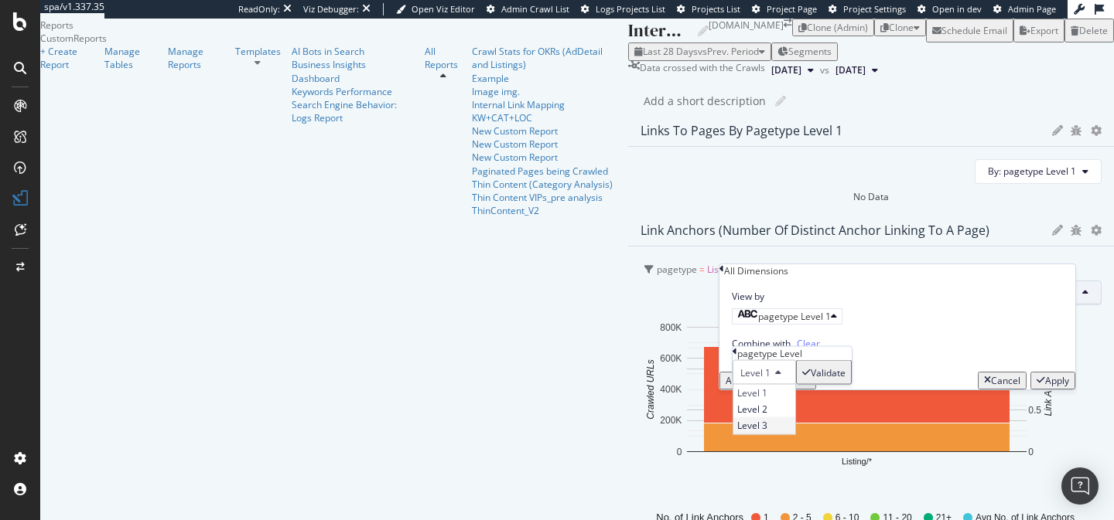
click at [795, 434] on div "Level 3" at bounding box center [764, 426] width 62 height 16
click at [845, 379] on div "Validate" at bounding box center [827, 372] width 35 height 13
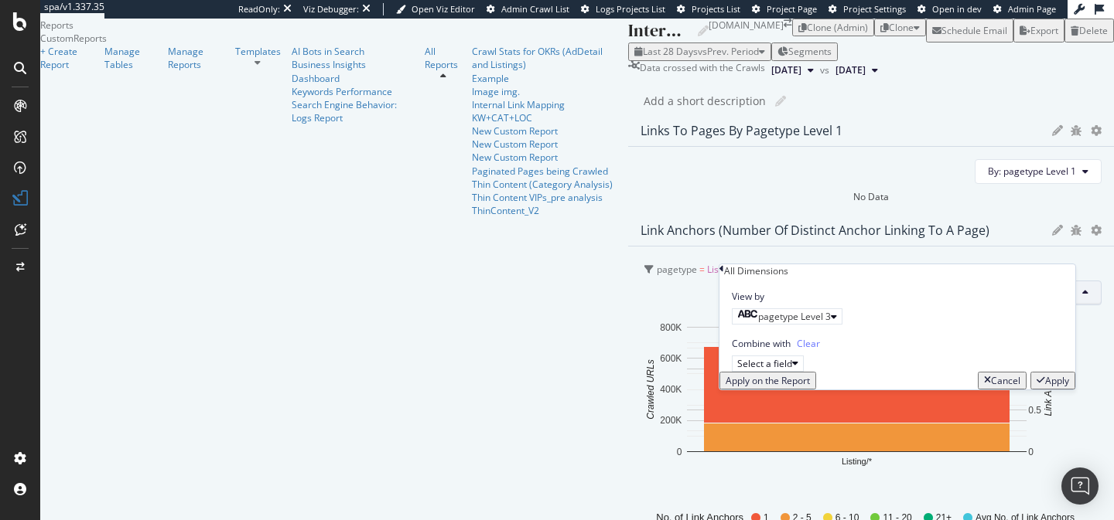
click at [1050, 387] on div "Apply" at bounding box center [1057, 380] width 24 height 13
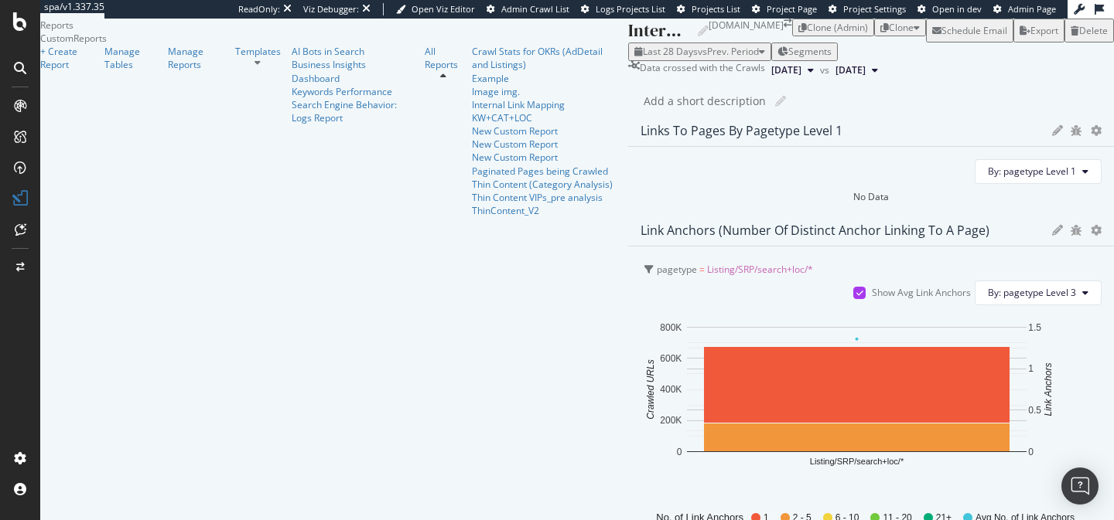
click at [750, 263] on span "Listing/SRP/search+loc/*" at bounding box center [760, 269] width 106 height 13
click at [753, 301] on span "Listing/SRP/search+loc/*" at bounding box center [762, 307] width 106 height 13
click at [1052, 225] on icon at bounding box center [1057, 230] width 11 height 11
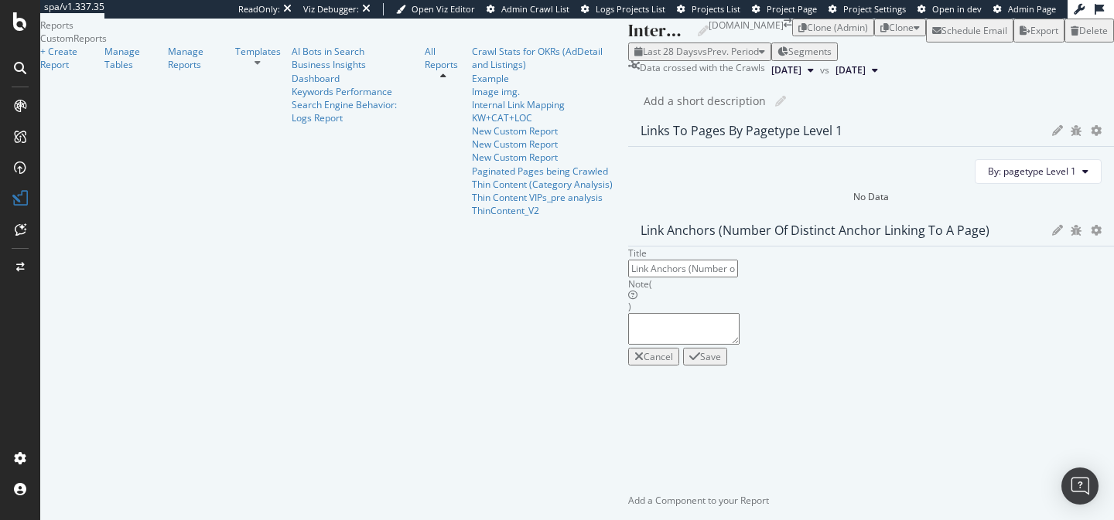
click at [673, 363] on div "Cancel" at bounding box center [657, 356] width 29 height 13
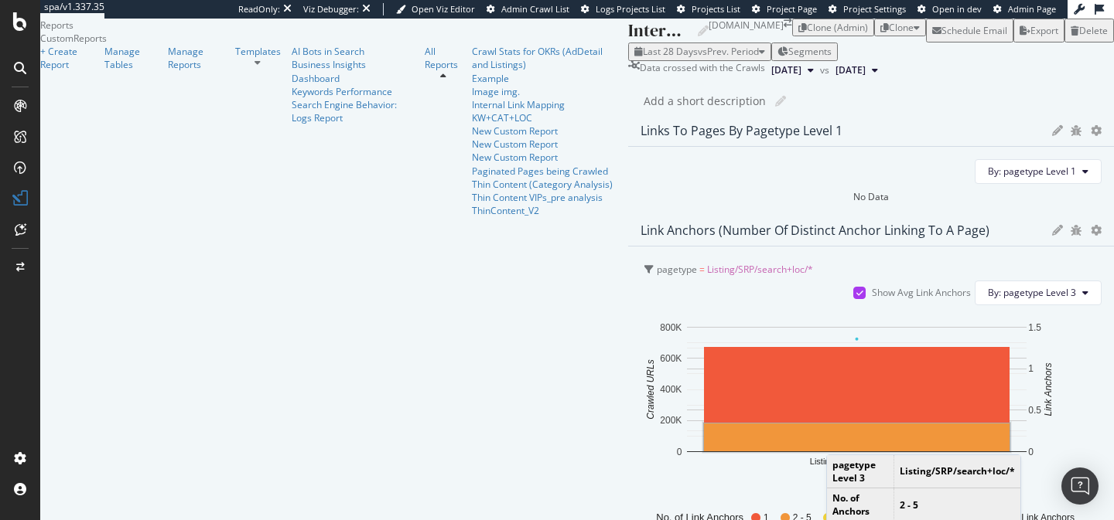
click at [1090, 225] on icon "gear" at bounding box center [1095, 230] width 11 height 11
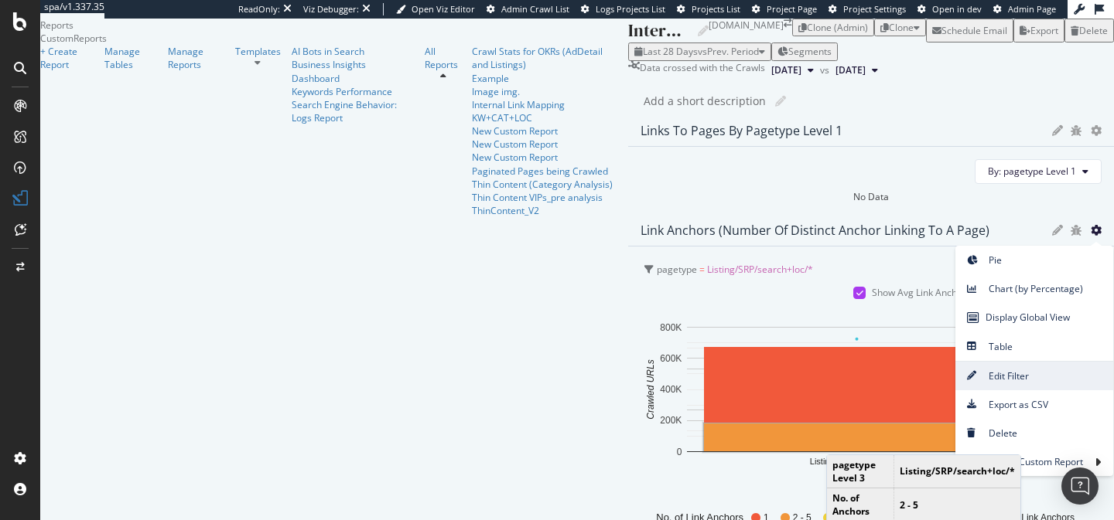
click at [1018, 366] on span "Edit Filter" at bounding box center [1034, 376] width 158 height 21
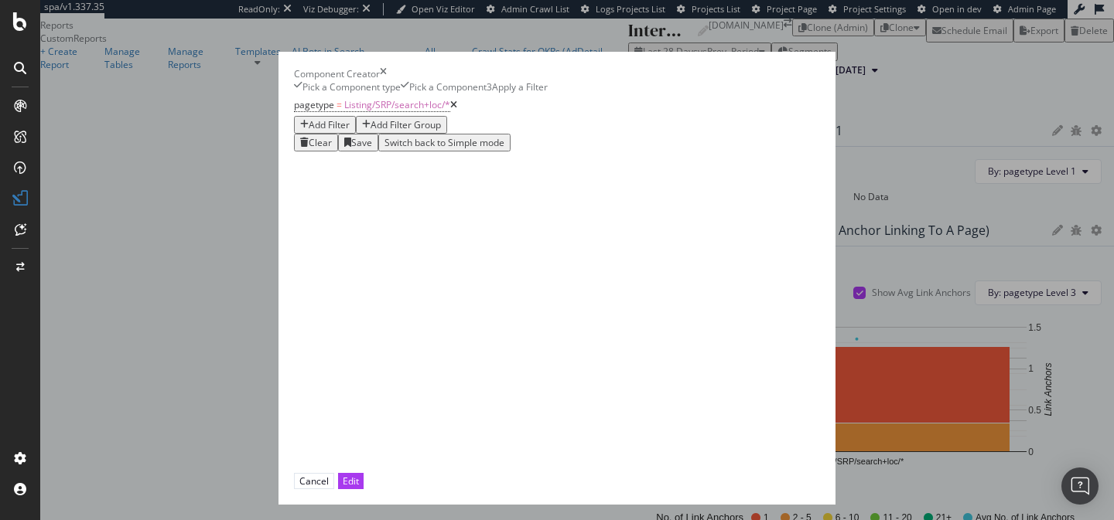
click at [450, 110] on icon "modal" at bounding box center [453, 105] width 7 height 9
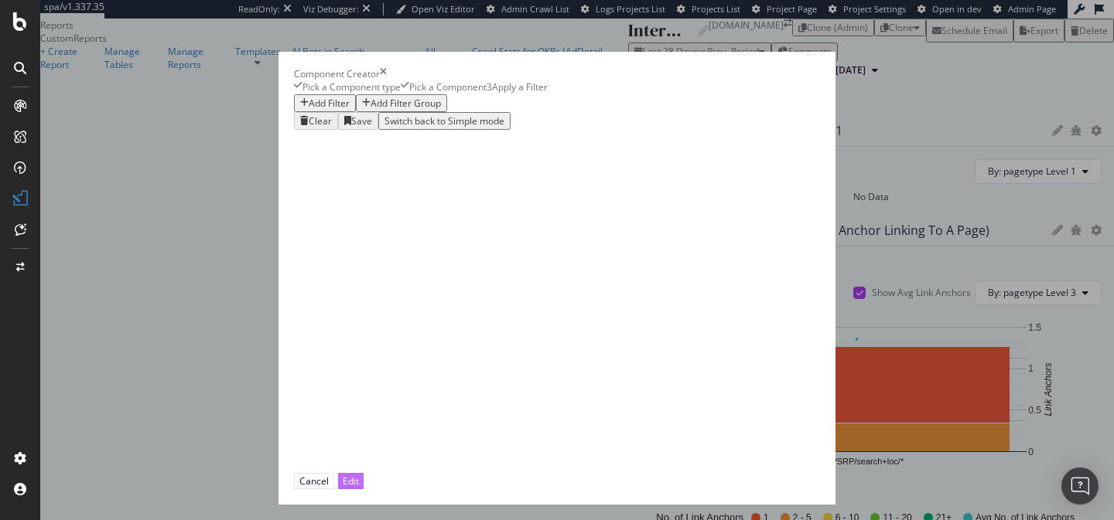
click at [359, 475] on div "Edit" at bounding box center [351, 481] width 16 height 13
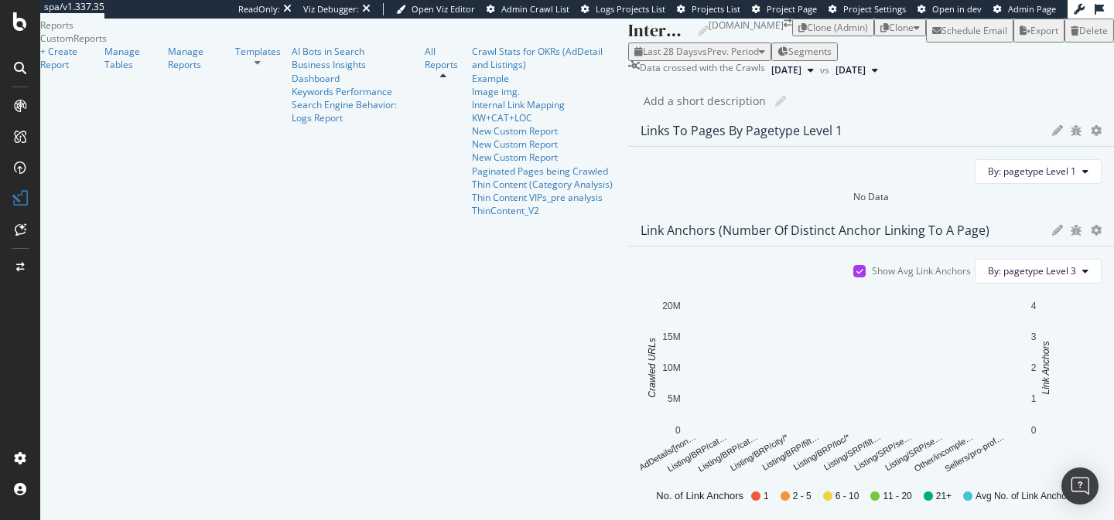
scroll to position [29, 0]
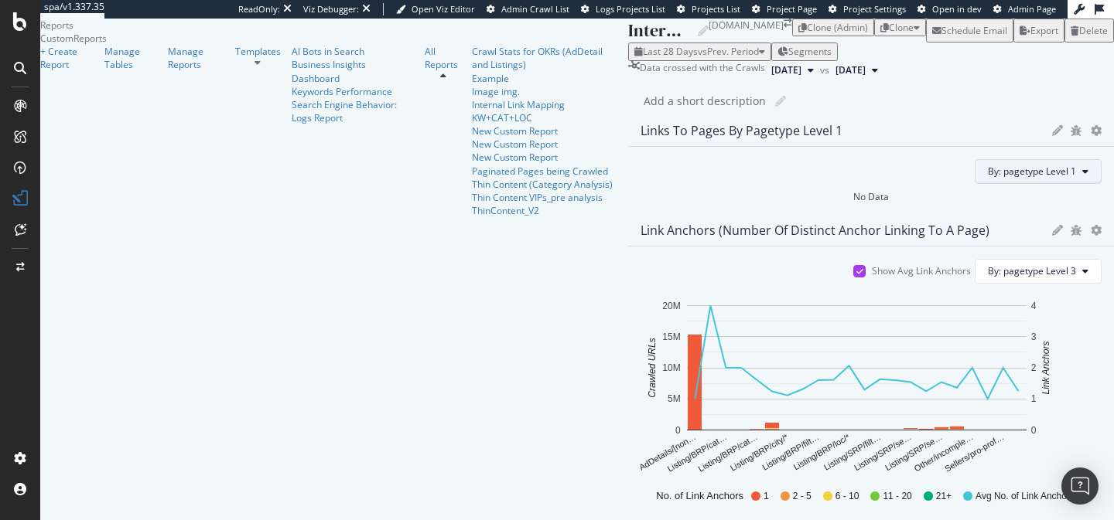
click at [988, 178] on span "By: pagetype Level 1" at bounding box center [1032, 171] width 88 height 13
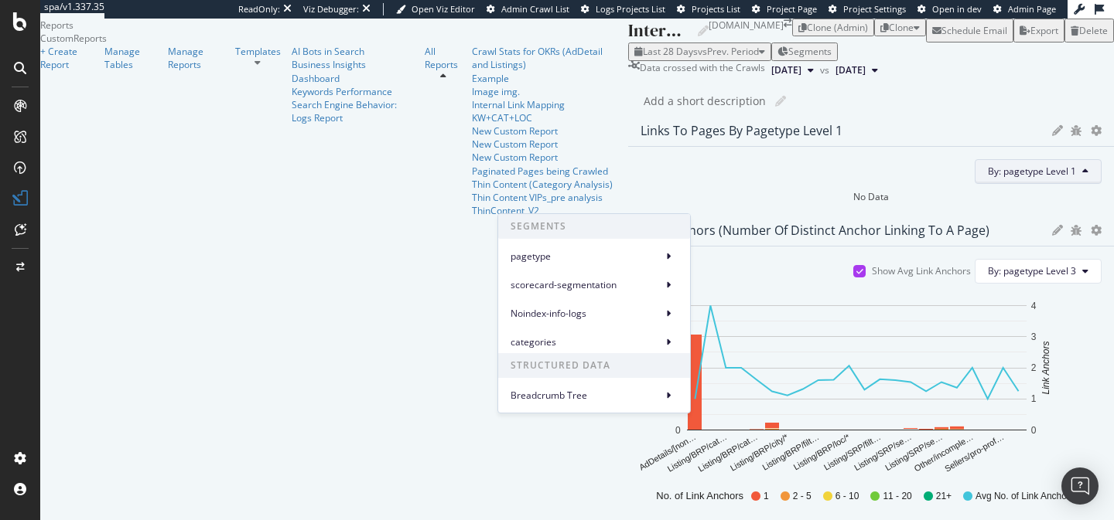
click at [644, 156] on div "Links to Pages by pagetype Level 1 By: pagetype Level 1 No Data Link Anchors (N…" at bounding box center [871, 349] width 486 height 466
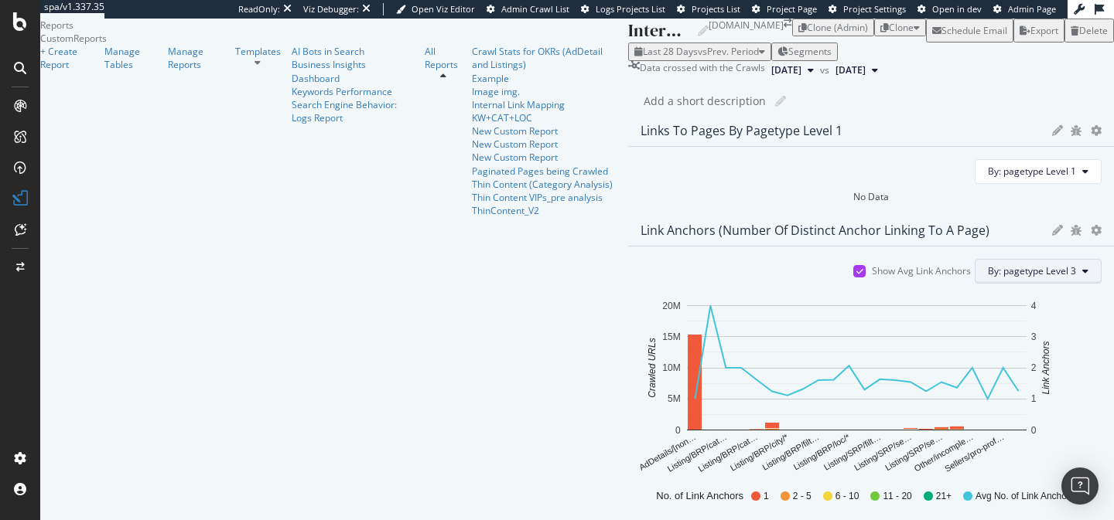
click at [1051, 259] on button "By: pagetype Level 3" at bounding box center [1037, 271] width 127 height 25
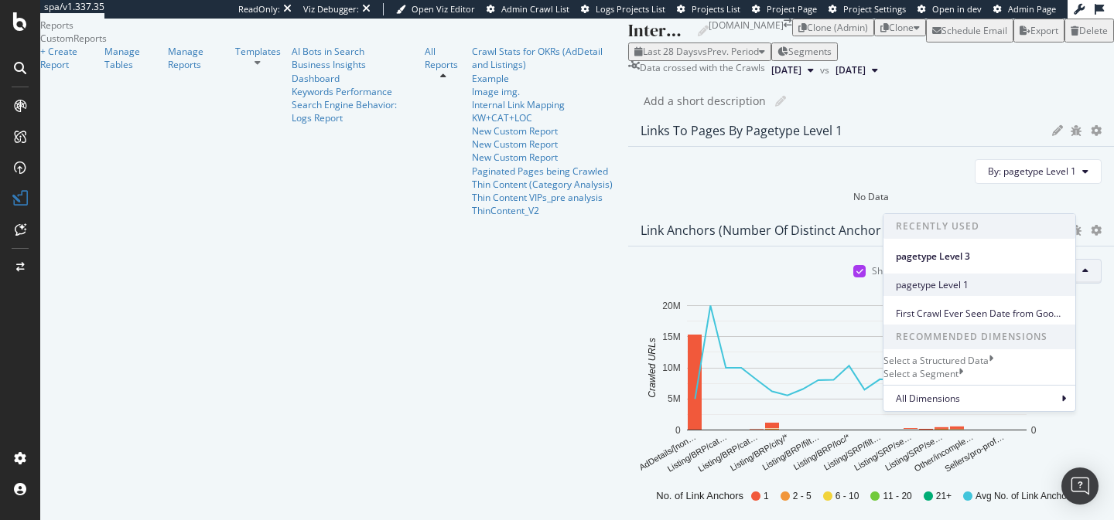
click at [968, 285] on span "pagetype Level 1" at bounding box center [979, 285] width 167 height 14
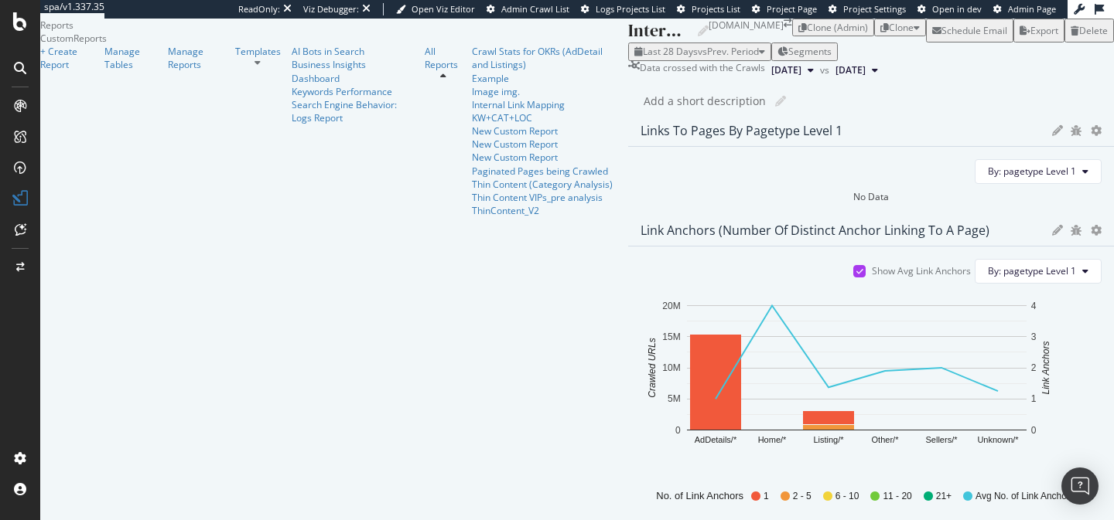
click at [1090, 225] on icon "gear" at bounding box center [1095, 230] width 11 height 11
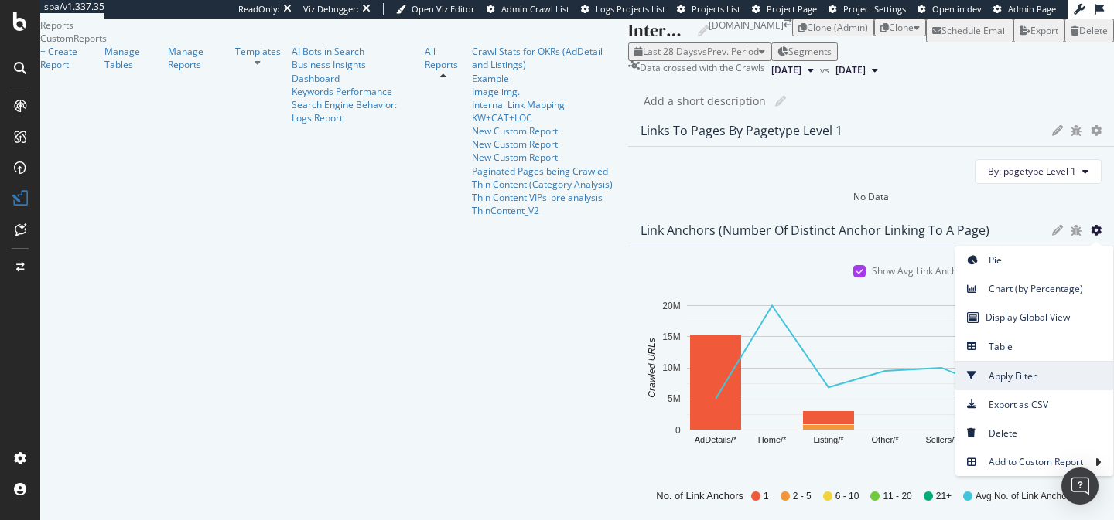
click at [970, 366] on span "Apply Filter" at bounding box center [1034, 376] width 158 height 21
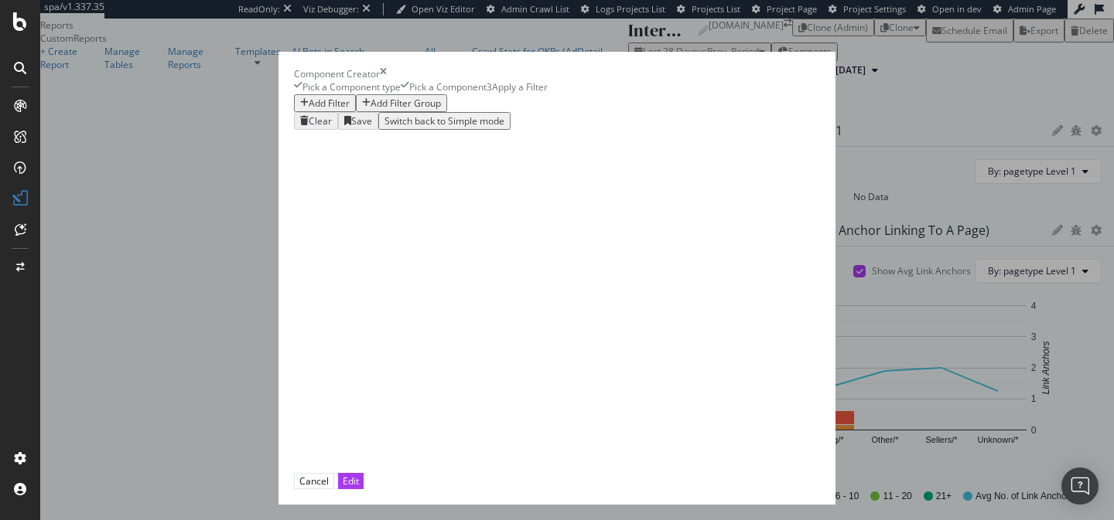
click at [309, 110] on div "Add Filter" at bounding box center [329, 103] width 41 height 13
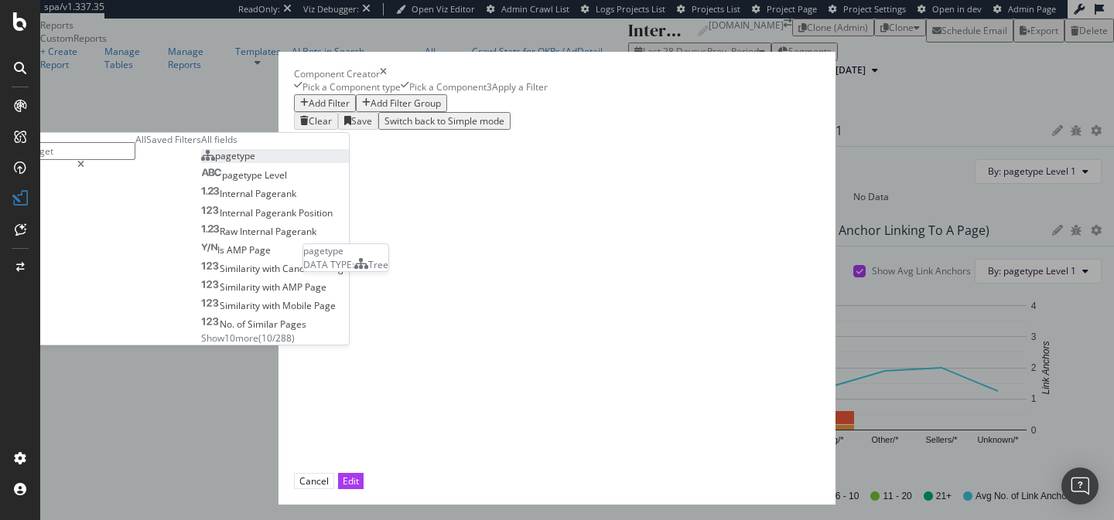
type input "paget"
click at [246, 162] on span "pagetype" at bounding box center [235, 155] width 40 height 13
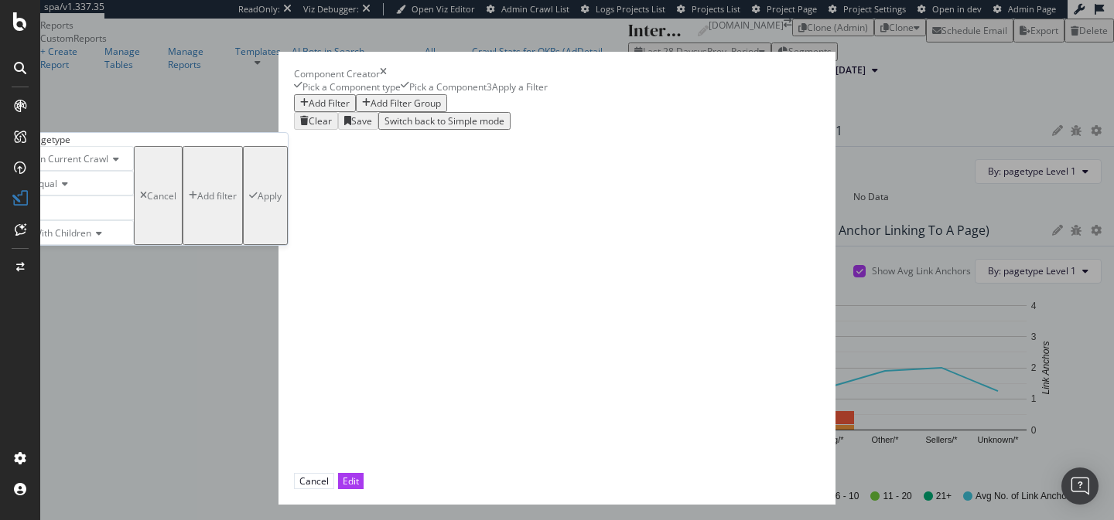
click at [134, 220] on div "modal" at bounding box center [80, 208] width 108 height 25
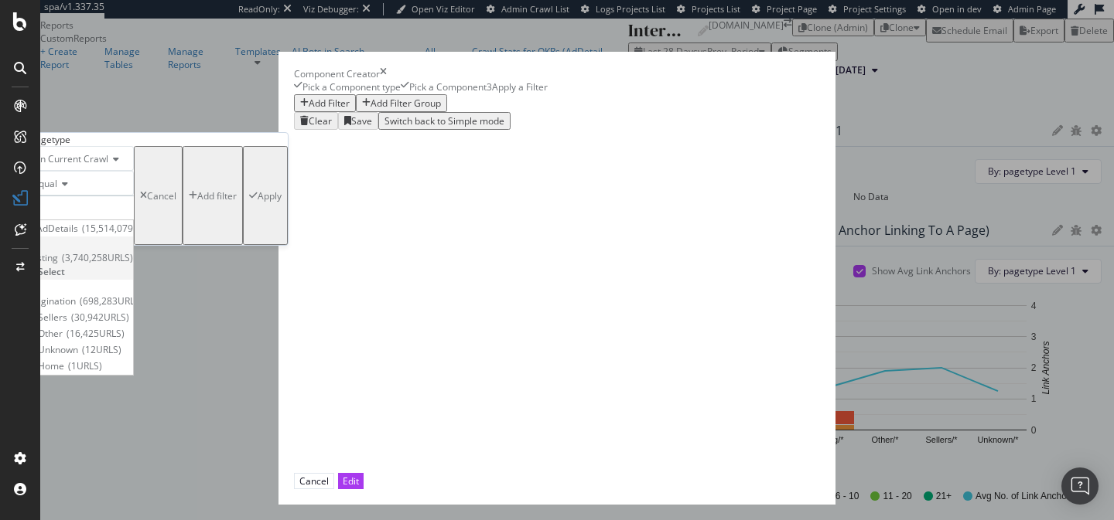
click at [65, 278] on span "Select" at bounding box center [51, 271] width 27 height 13
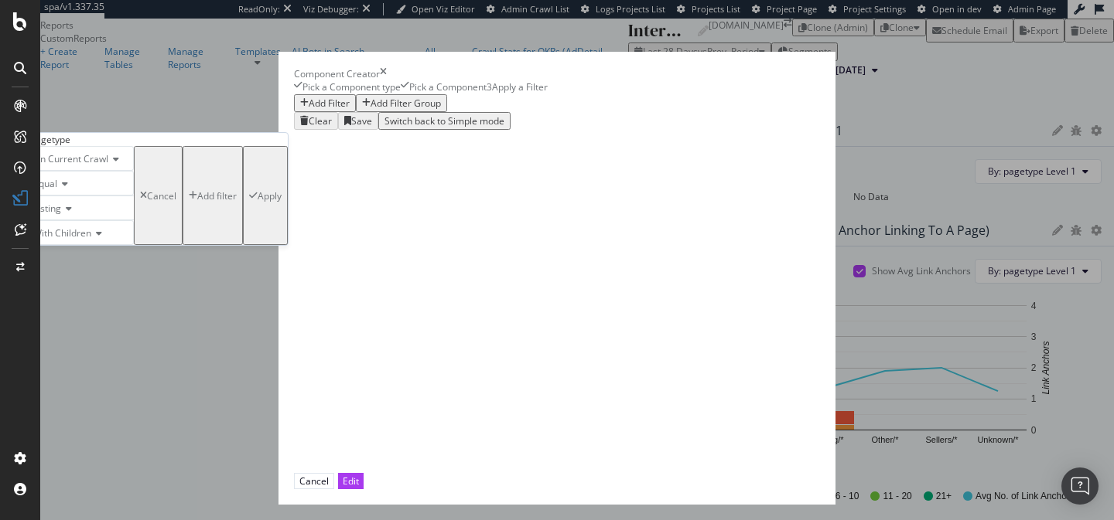
click at [288, 245] on div "On Current Crawl Equal Listing With Children Cancel Add filter Apply" at bounding box center [157, 195] width 262 height 99
click at [282, 203] on div "Apply" at bounding box center [270, 195] width 24 height 13
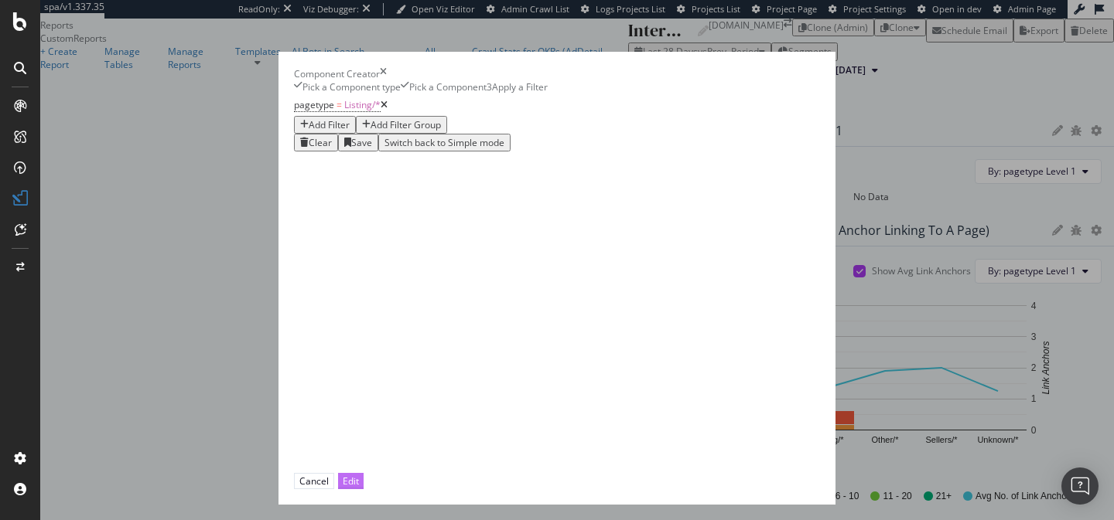
click at [363, 473] on button "Edit" at bounding box center [351, 481] width 26 height 16
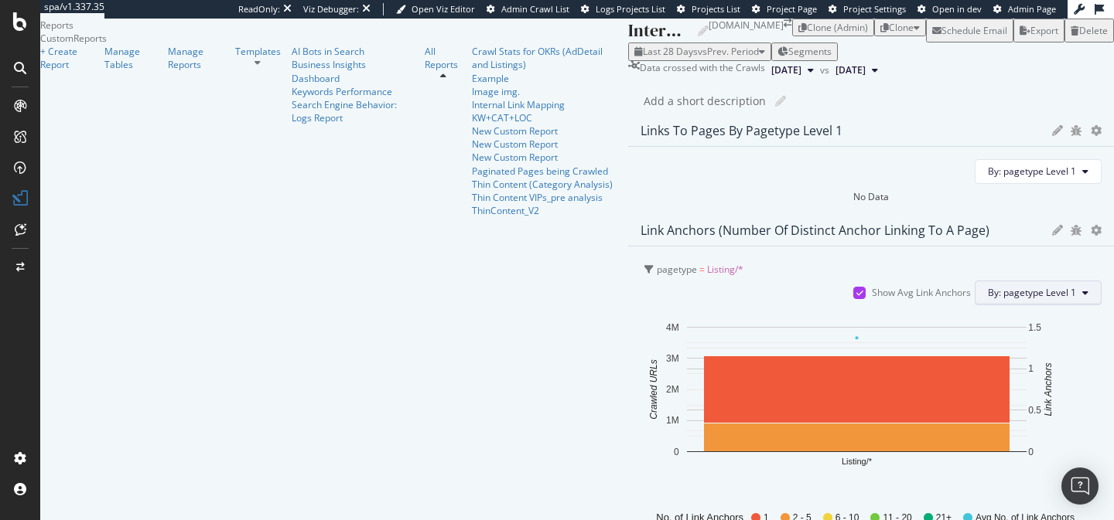
click at [1039, 286] on span "By: pagetype Level 1" at bounding box center [1032, 292] width 88 height 13
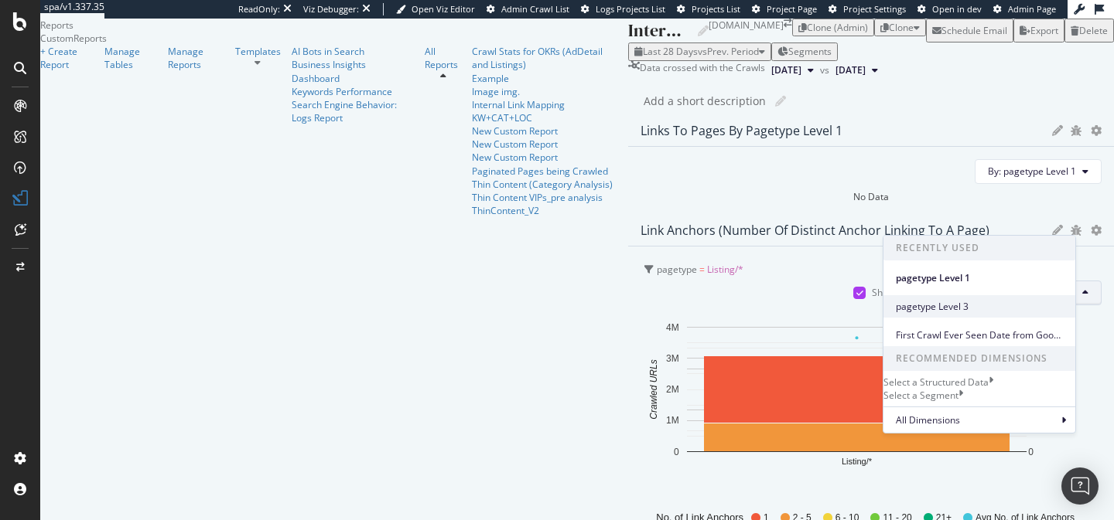
click at [961, 300] on span "pagetype Level 3" at bounding box center [979, 307] width 167 height 14
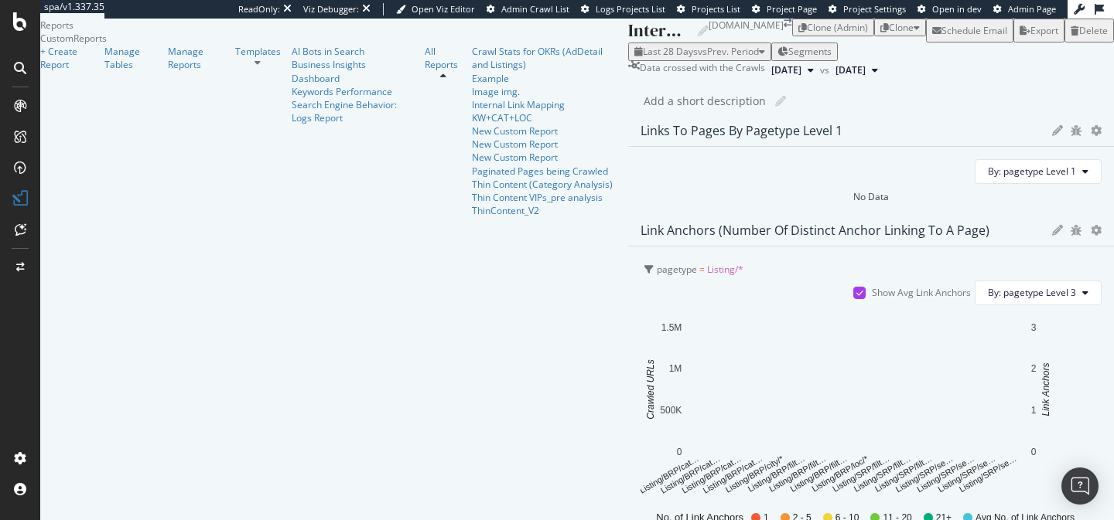
click at [694, 128] on div "Internal Link Mapping Internal Link Mapping Kleinanzeigen.de Clone (Admin) Clon…" at bounding box center [871, 338] width 486 height 639
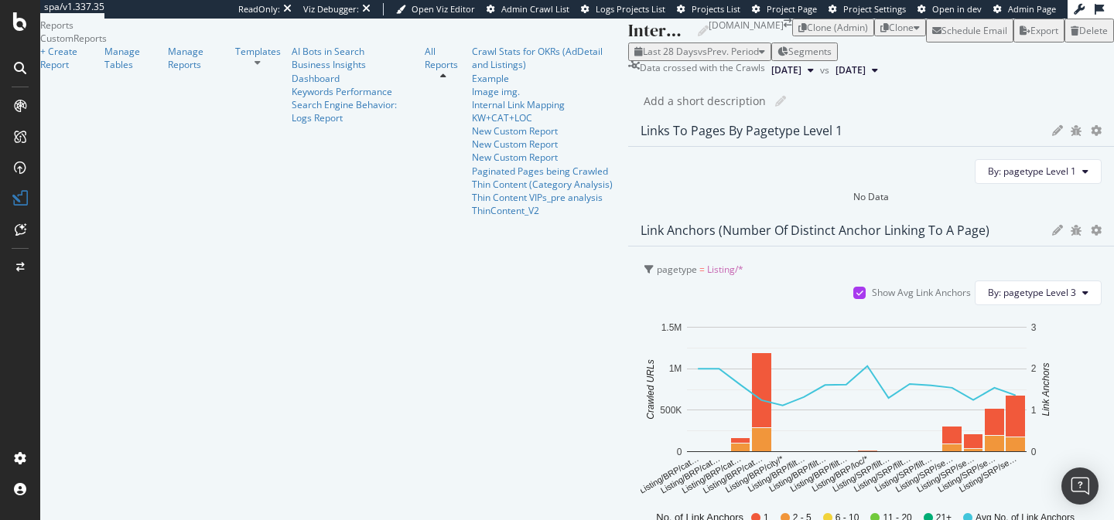
scroll to position [315, 0]
click at [69, 121] on div "SiteCrawler" at bounding box center [64, 114] width 50 height 13
click at [1026, 286] on span "By: pagetype Level 3" at bounding box center [1032, 292] width 88 height 13
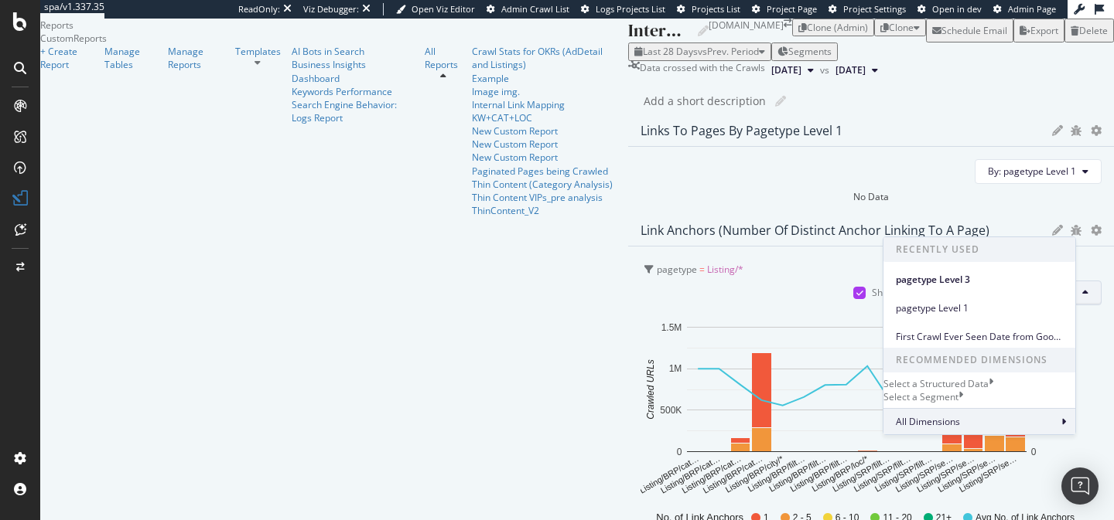
click at [952, 428] on span "All Dimensions" at bounding box center [928, 421] width 64 height 13
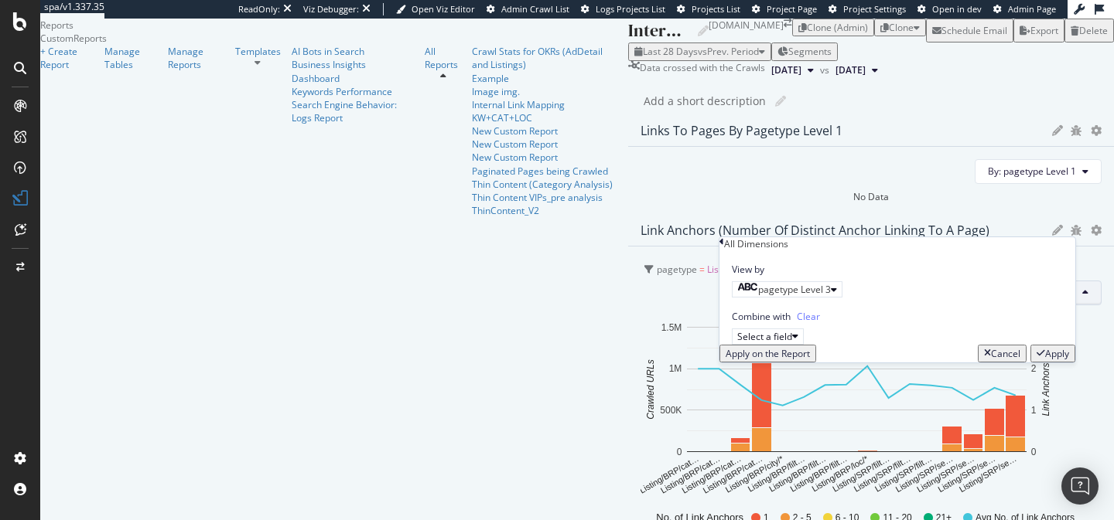
click at [991, 360] on div "Cancel" at bounding box center [1005, 353] width 29 height 13
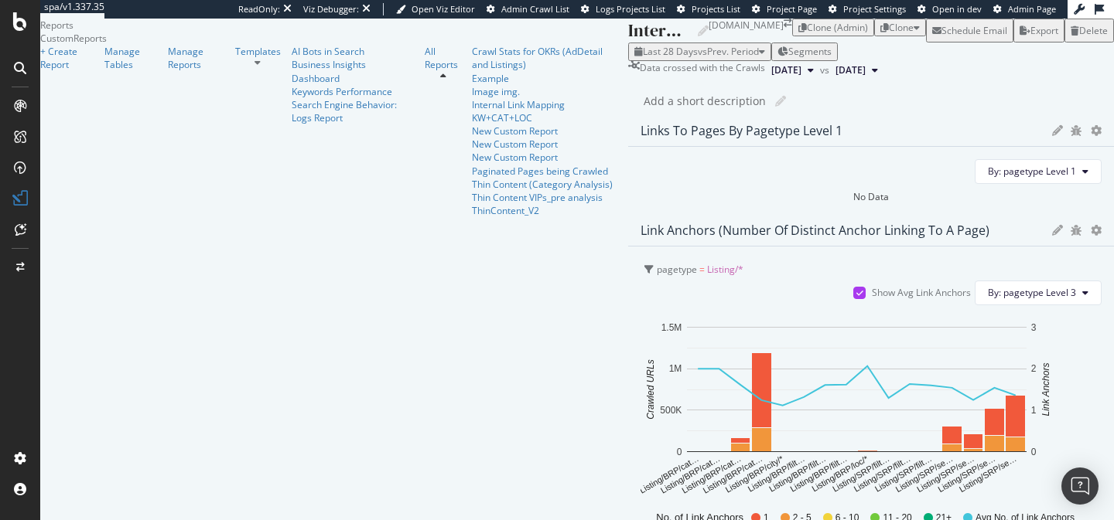
scroll to position [102, 0]
click at [1070, 223] on div "Pie Chart (by Percentage) Display Global View Table Edit Filter Export as CSV D…" at bounding box center [1076, 230] width 49 height 15
click at [1090, 225] on icon "gear" at bounding box center [1095, 230] width 11 height 11
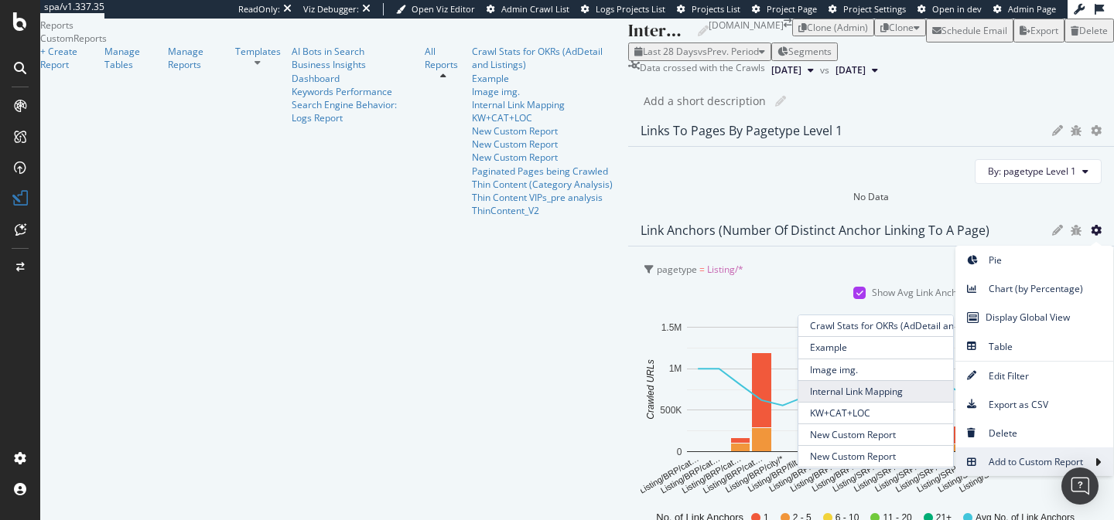
click at [837, 381] on span "Internal Link Mapping" at bounding box center [875, 391] width 155 height 21
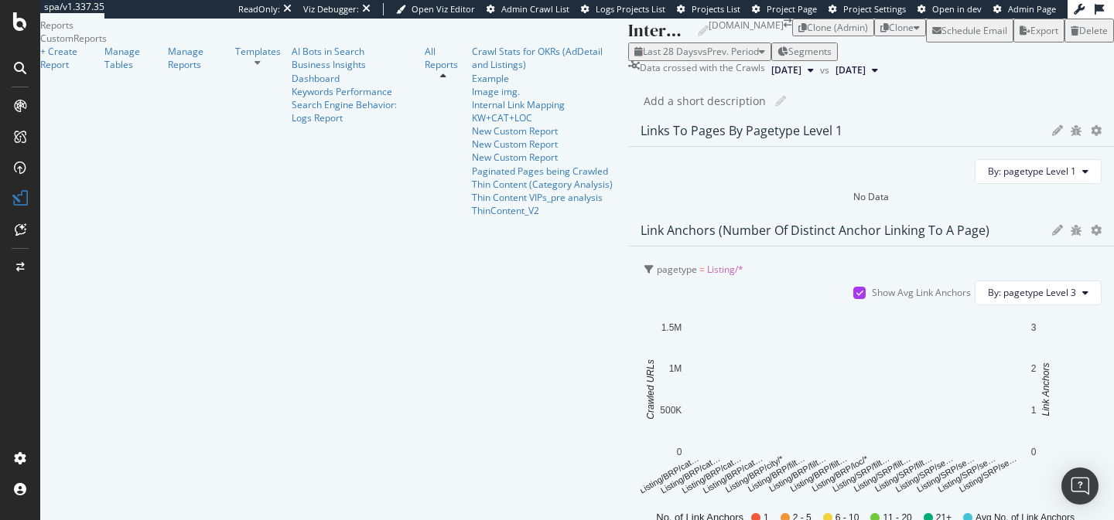
scroll to position [440, 0]
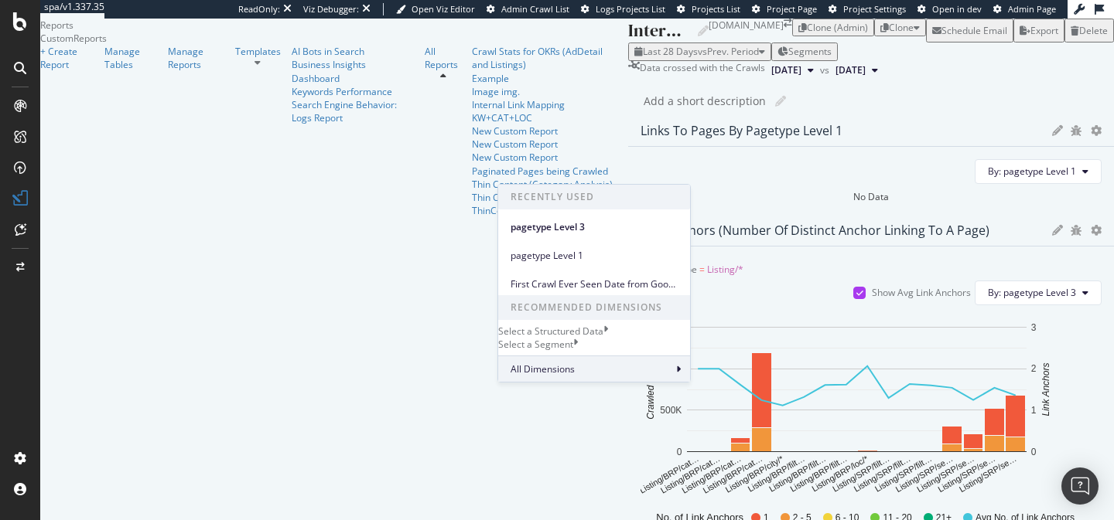
click at [573, 382] on div "All Dimensions" at bounding box center [594, 369] width 192 height 26
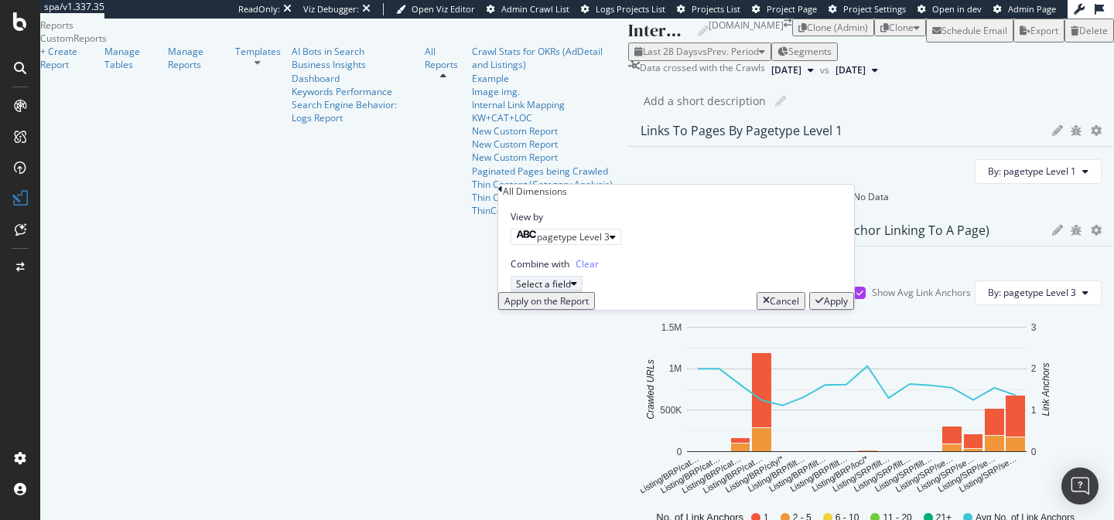
click at [571, 291] on div "Select a field" at bounding box center [543, 284] width 55 height 13
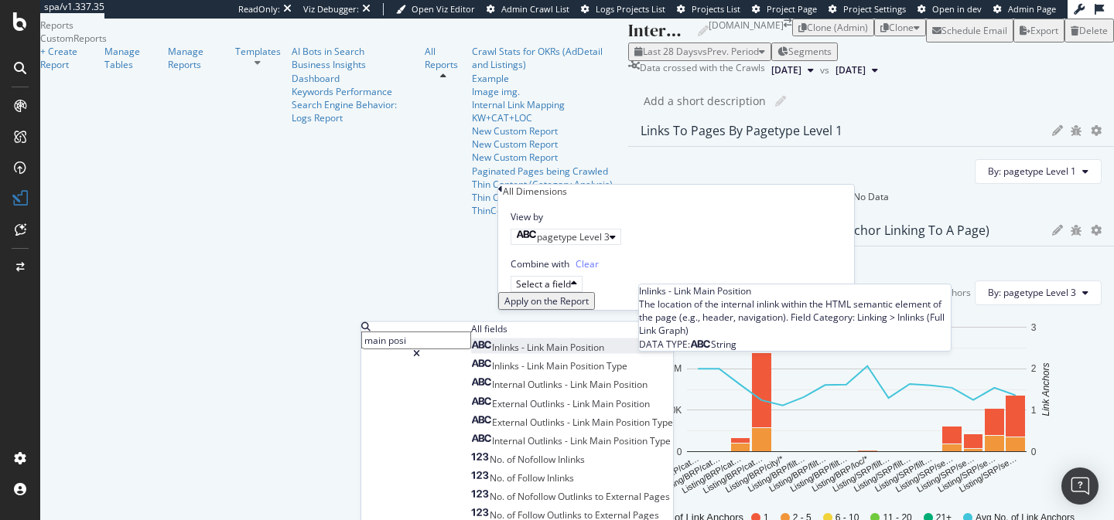
type input "main posi"
click at [570, 354] on span "Position" at bounding box center [587, 347] width 34 height 13
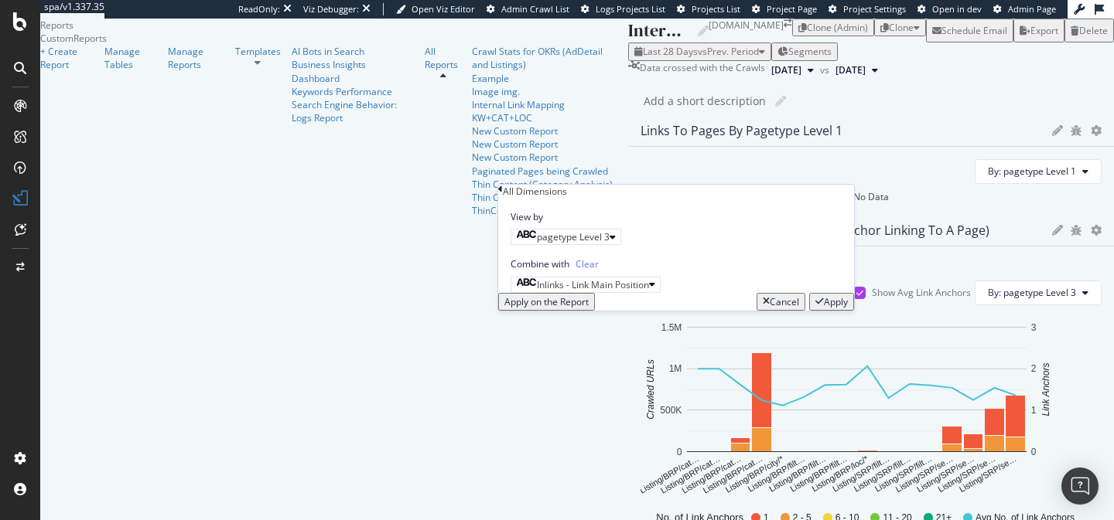
click at [824, 309] on div "Apply" at bounding box center [836, 301] width 24 height 13
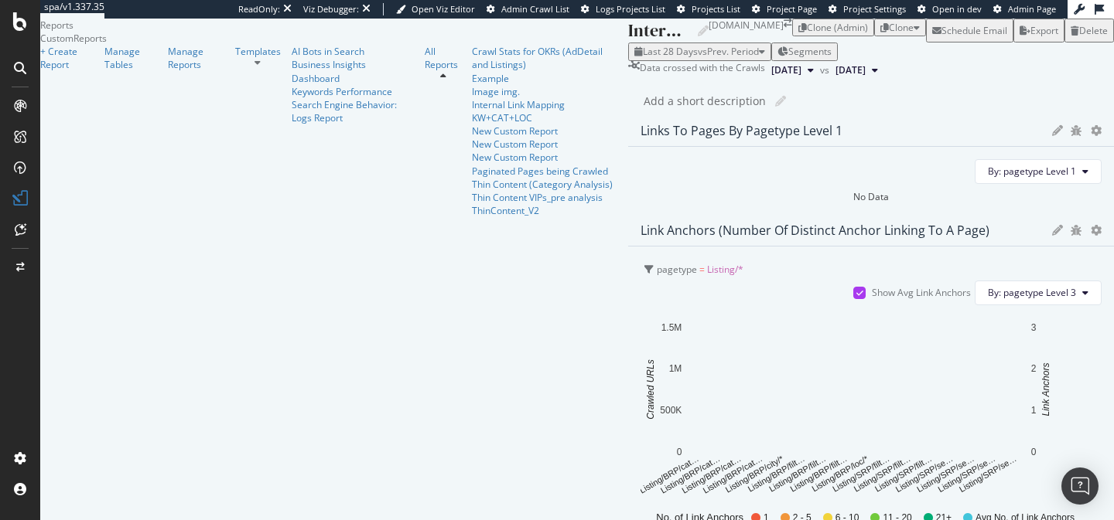
scroll to position [94, 0]
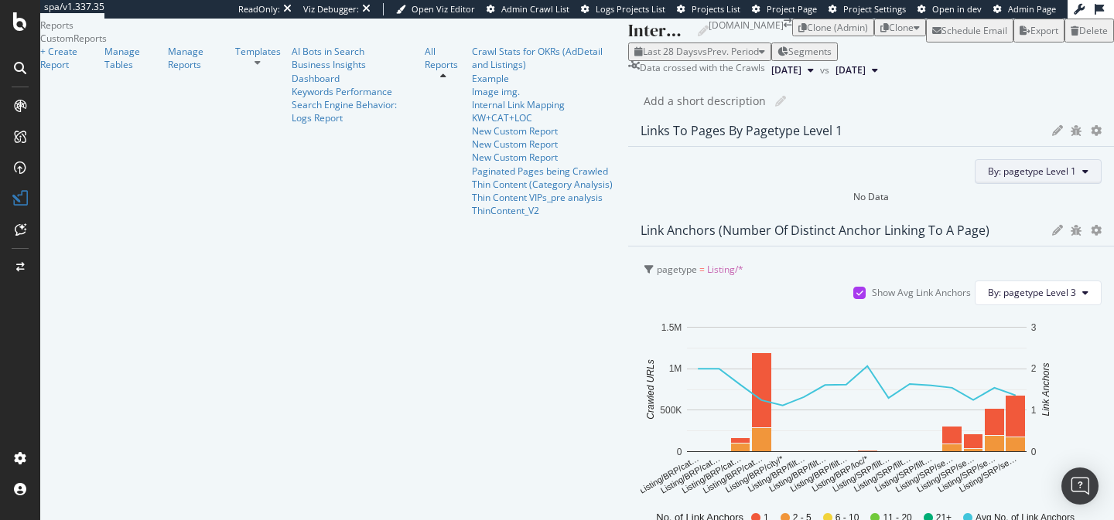
click at [1082, 167] on icon at bounding box center [1085, 171] width 6 height 9
click at [637, 116] on div "Links to Pages by pagetype Level 1 By: pagetype Level 1 No Data Link Anchors (N…" at bounding box center [871, 499] width 486 height 766
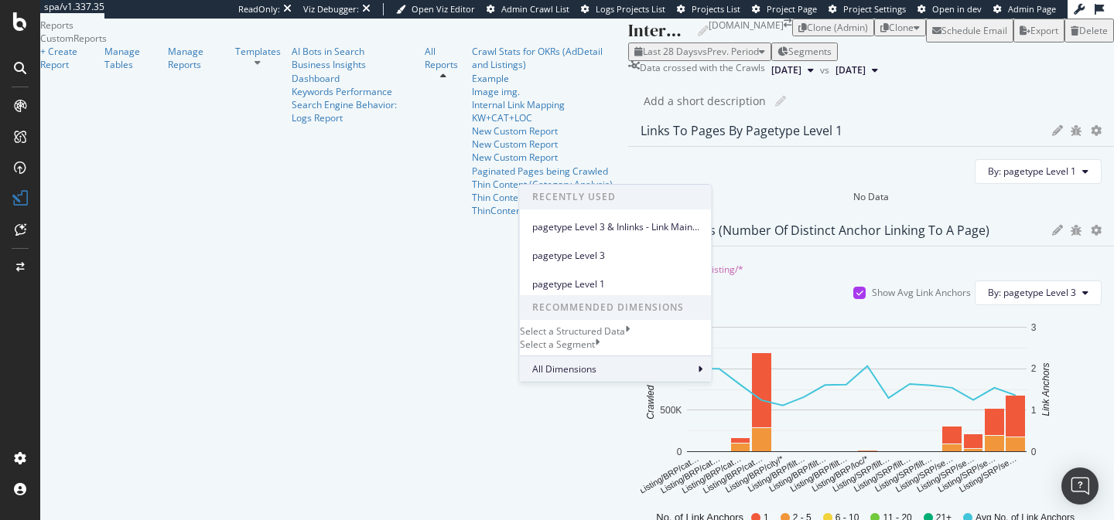
click at [613, 382] on div "All Dimensions" at bounding box center [616, 369] width 192 height 26
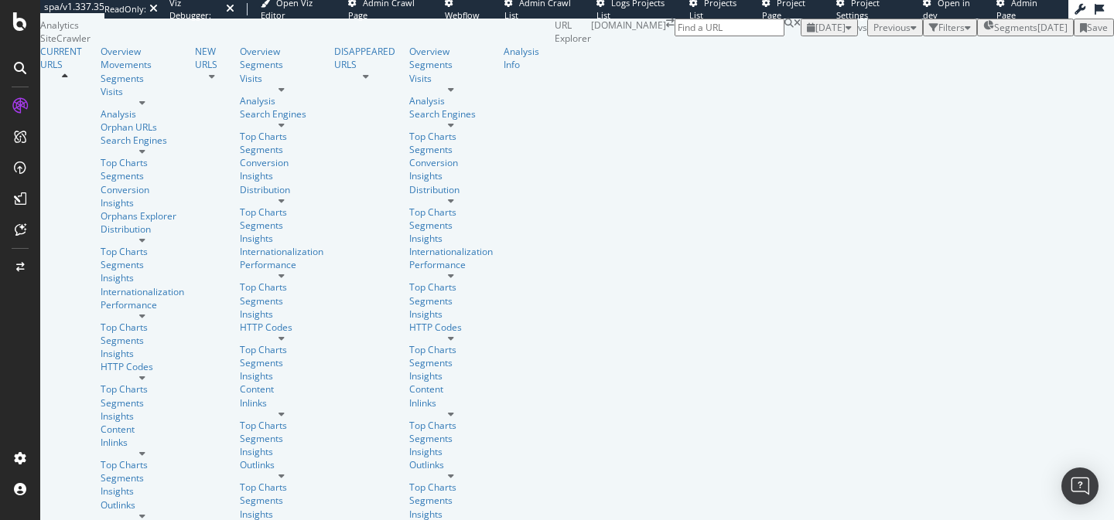
scroll to position [60, 0]
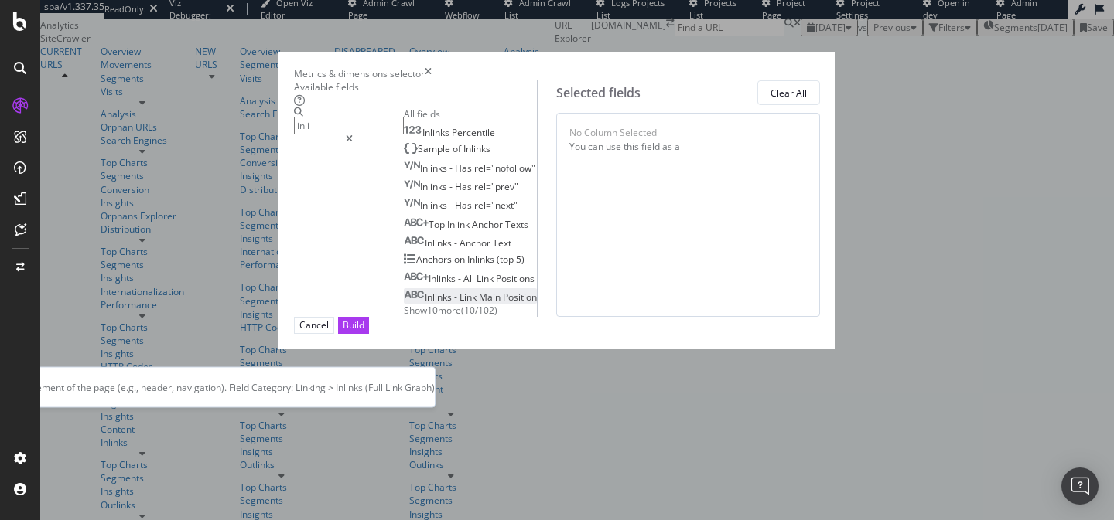
type input "inli"
click at [425, 304] on span "Inlinks" at bounding box center [439, 297] width 29 height 13
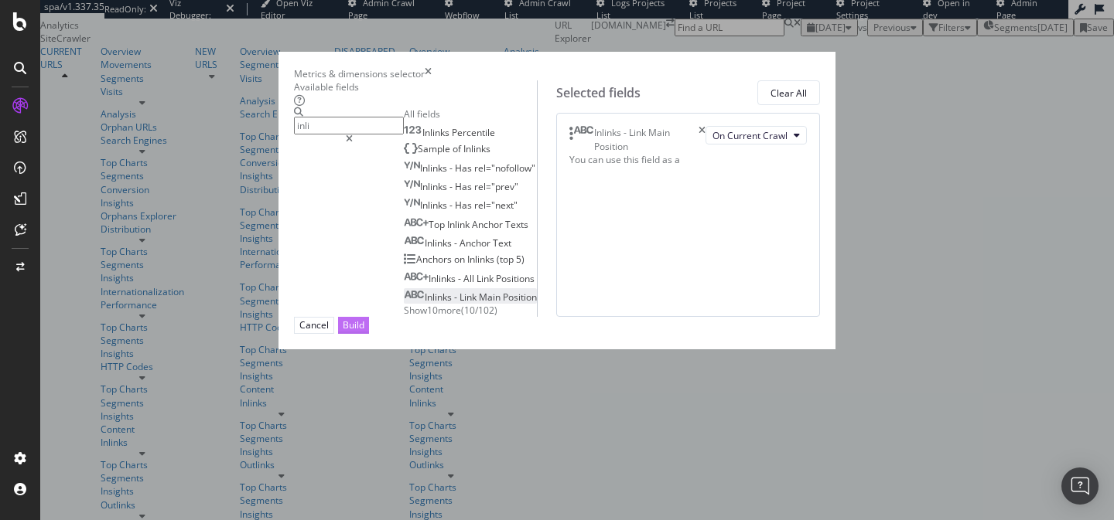
click at [364, 332] on div "Build" at bounding box center [354, 325] width 22 height 13
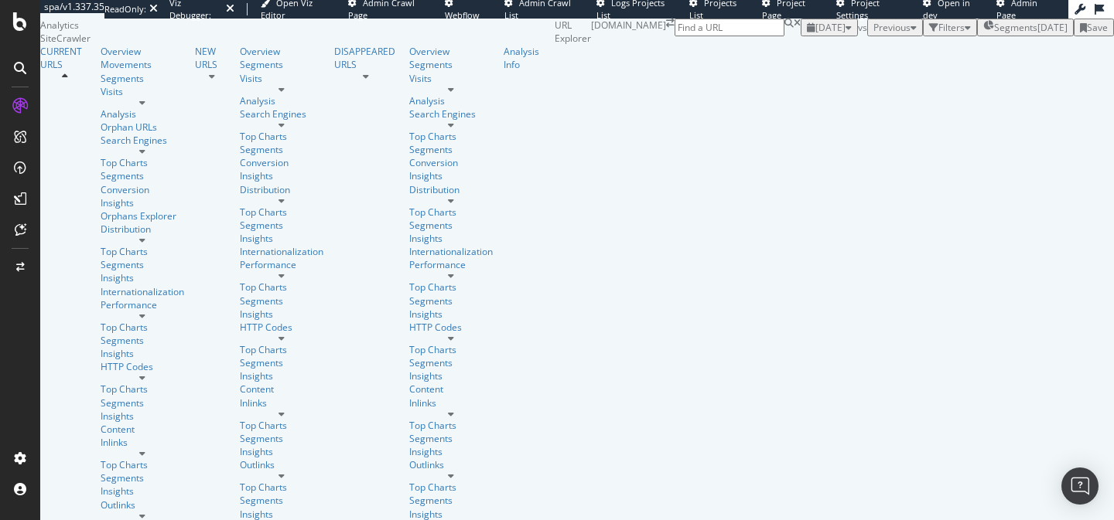
scroll to position [98, 0]
